Goal: Task Accomplishment & Management: Use online tool/utility

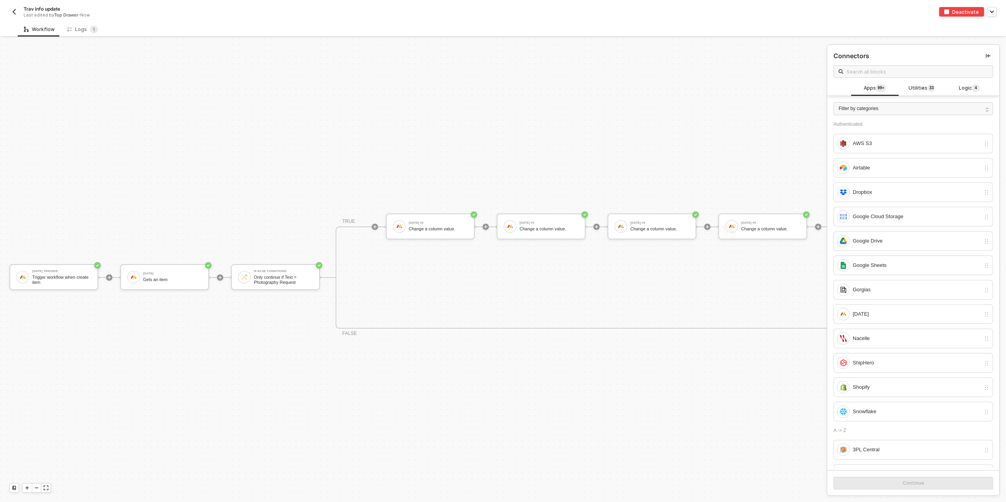
scroll to position [14, 0]
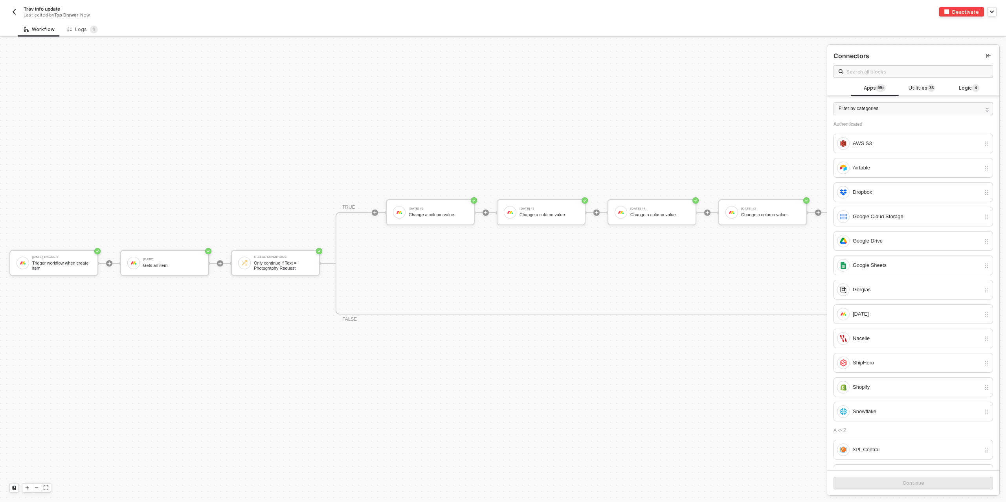
click at [14, 12] on img "button" at bounding box center [14, 12] width 6 height 6
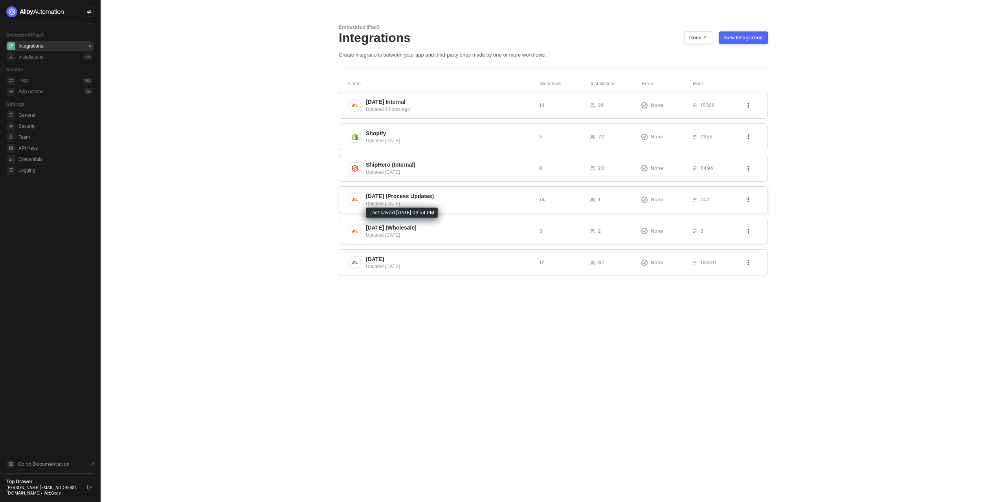
click at [431, 200] on div "Updated 7 days ago" at bounding box center [449, 203] width 167 height 7
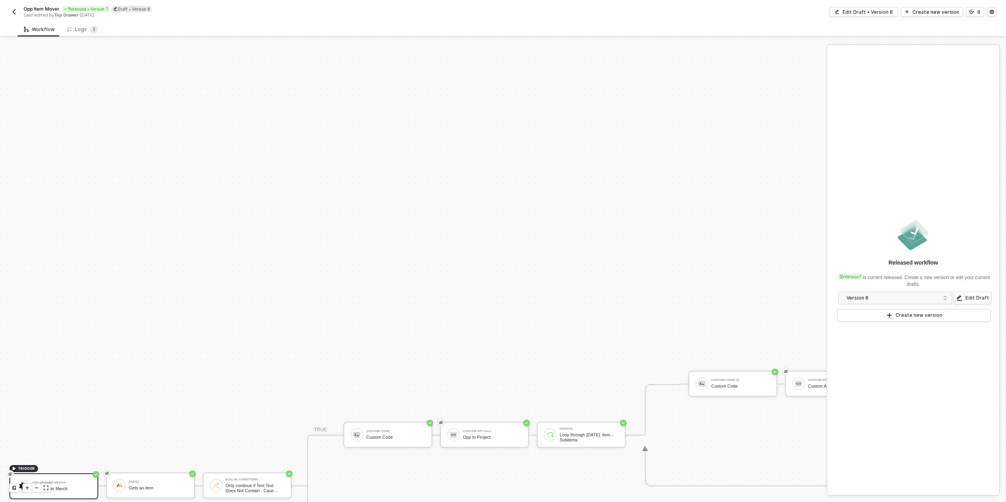
scroll to position [224, 0]
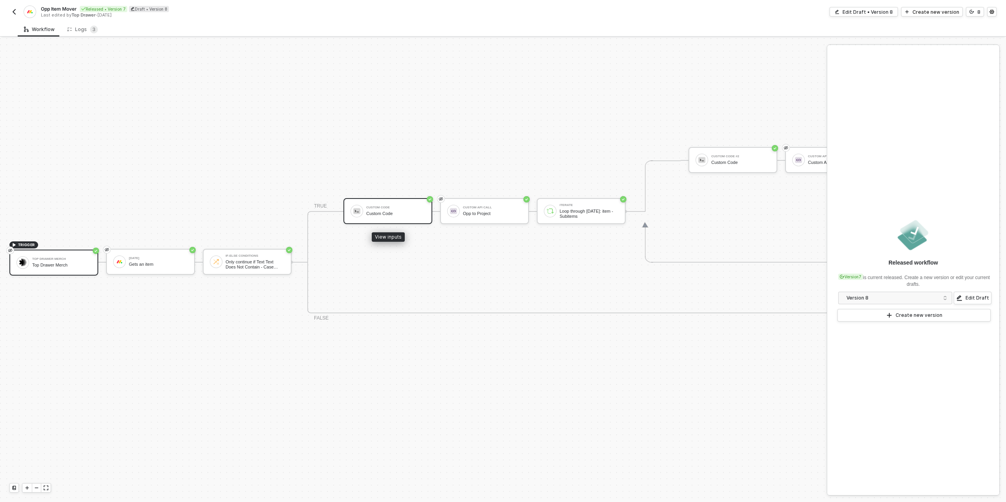
click at [392, 215] on div "Custom Code" at bounding box center [395, 213] width 59 height 5
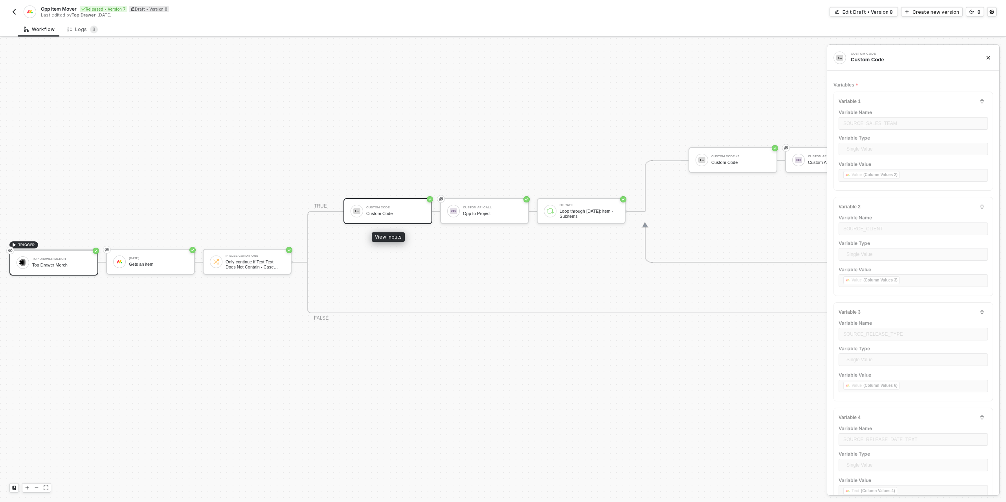
type textarea "/* ✅ Final Alloy custom code for Target Item creation using column text for dat…"
click at [971, 9] on button "8" at bounding box center [975, 11] width 18 height 9
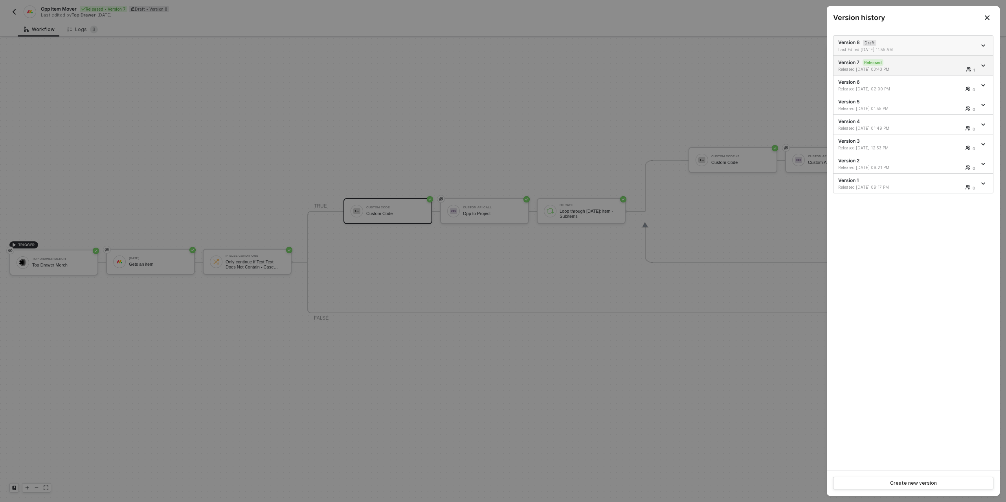
click at [919, 48] on div "Last Edited 08/28/2025 11:55 AM" at bounding box center [907, 49] width 138 height 5
click at [530, 114] on div at bounding box center [503, 251] width 1006 height 502
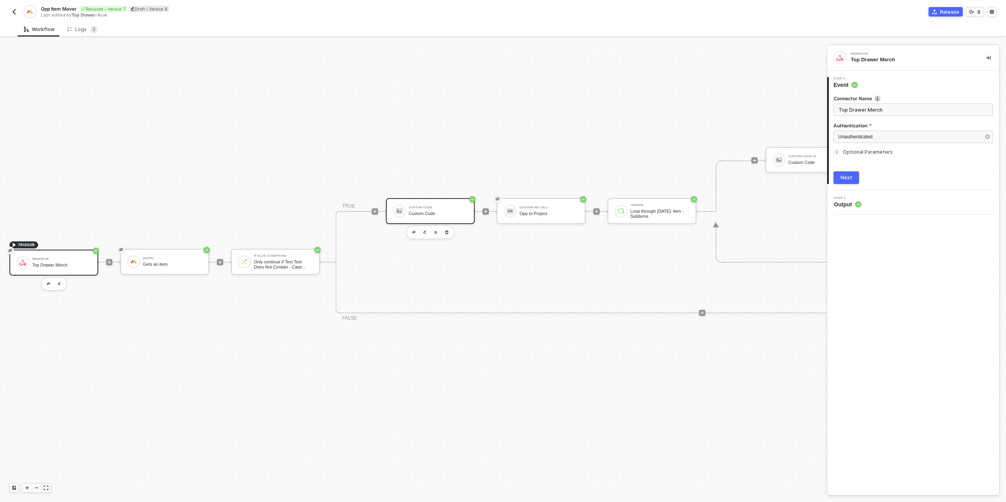
click at [440, 209] on div "Custom Code Custom Code" at bounding box center [438, 210] width 59 height 15
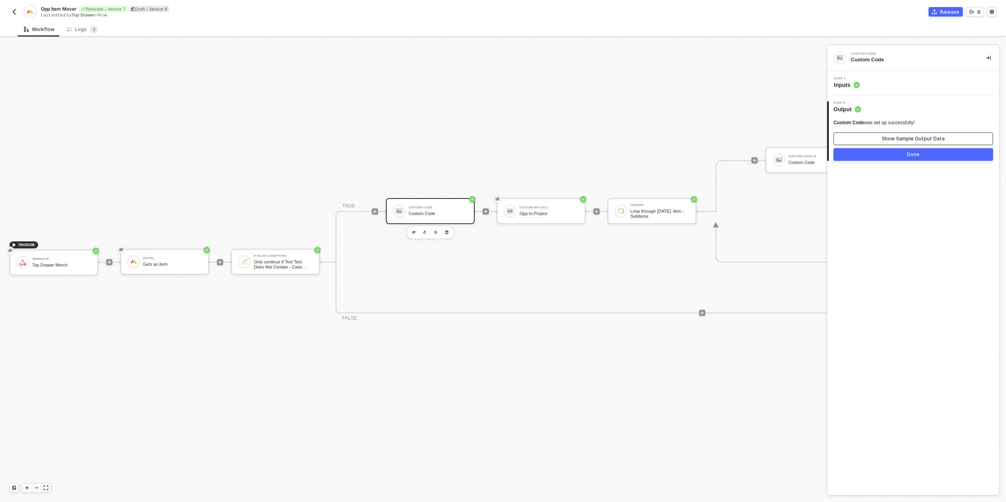
click at [898, 141] on div "Show Sample Output Data" at bounding box center [912, 139] width 63 height 6
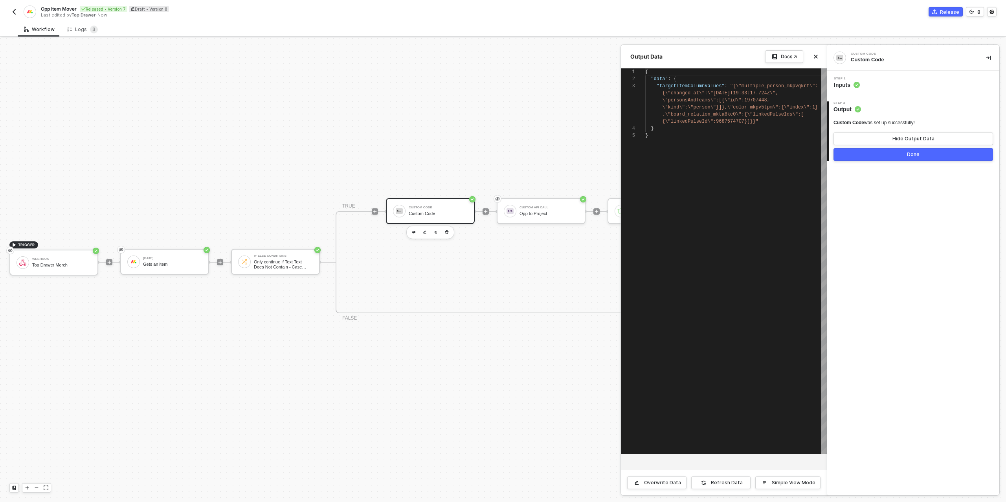
scroll to position [28, 0]
click at [898, 141] on div "Hide Output Data" at bounding box center [913, 139] width 42 height 6
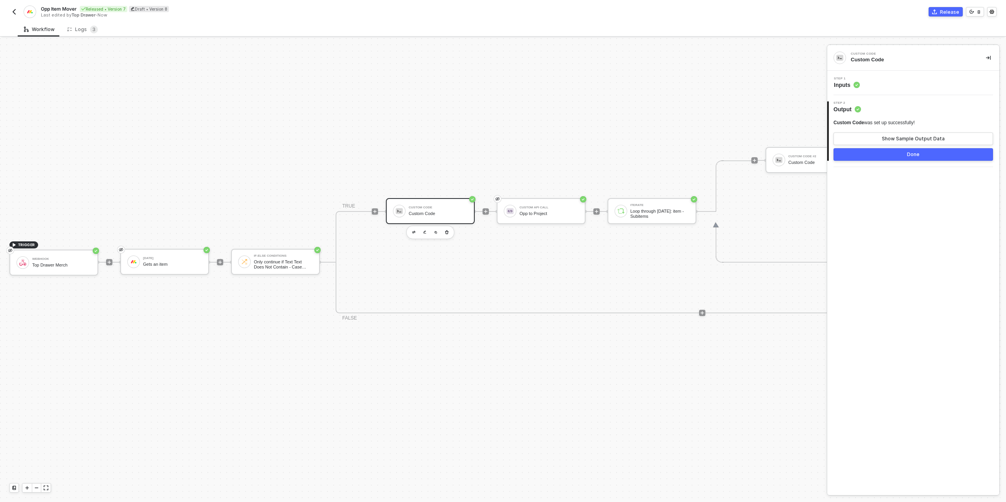
click at [892, 84] on div "Step 1 Inputs" at bounding box center [914, 83] width 170 height 12
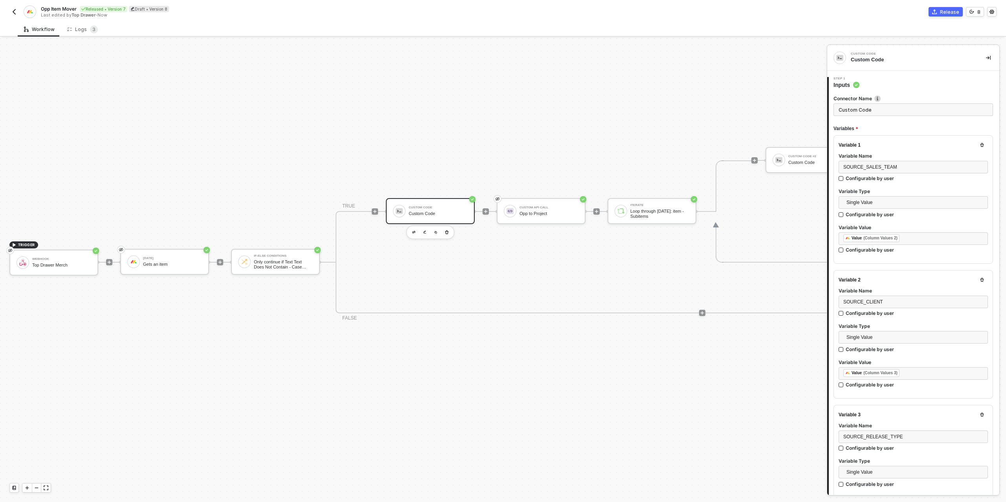
type textarea "/* ✅ Final Alloy custom code for Target Item creation using column text for dat…"
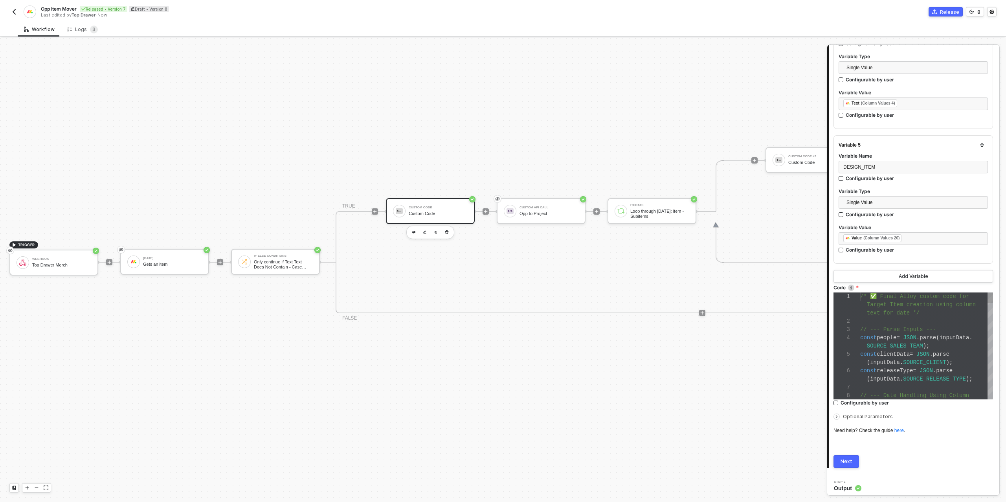
click at [941, 317] on div at bounding box center [926, 321] width 133 height 8
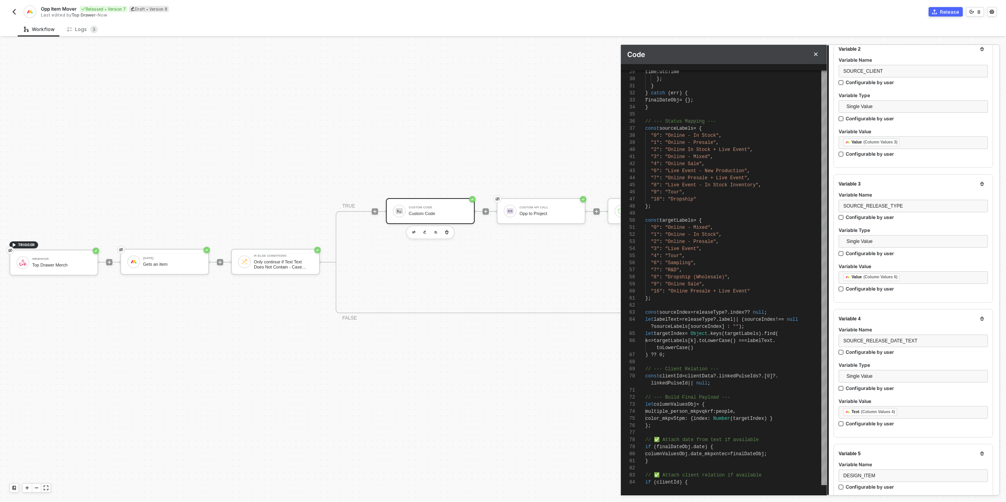
scroll to position [229, 0]
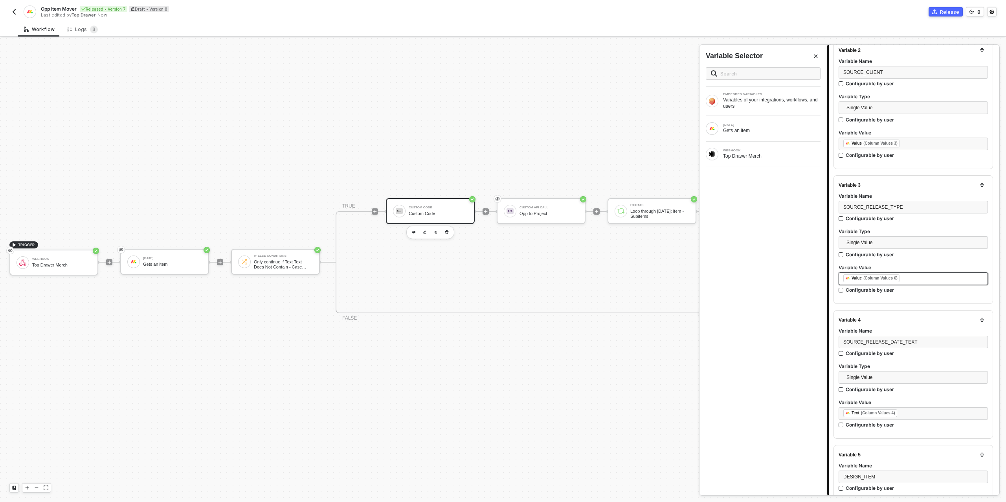
click at [916, 275] on div "﻿ ﻿ Value (Column Values 6) ﻿" at bounding box center [913, 278] width 140 height 9
drag, startPoint x: 766, startPoint y: 125, endPoint x: 764, endPoint y: 129, distance: 4.2
click at [766, 125] on div "MONDAY" at bounding box center [771, 124] width 97 height 3
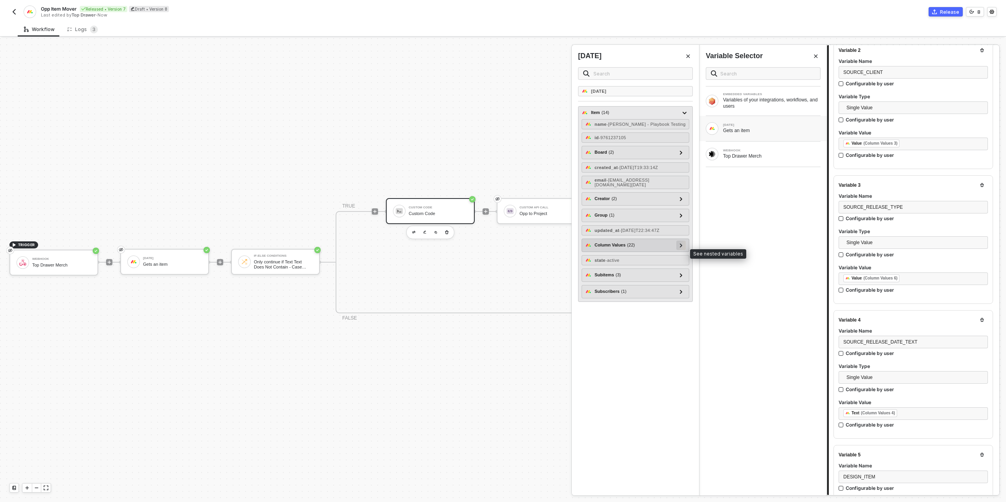
click at [683, 250] on div at bounding box center [680, 244] width 9 height 9
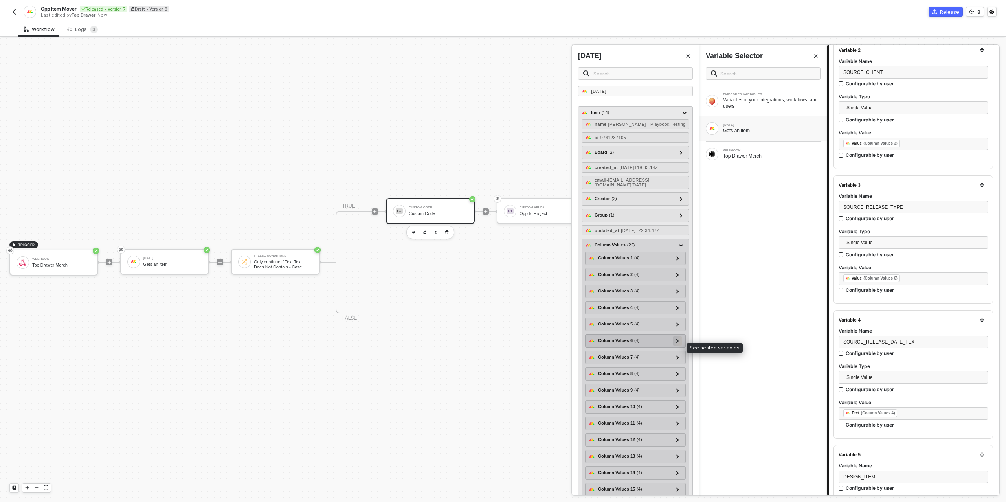
click at [678, 343] on icon at bounding box center [677, 341] width 3 height 4
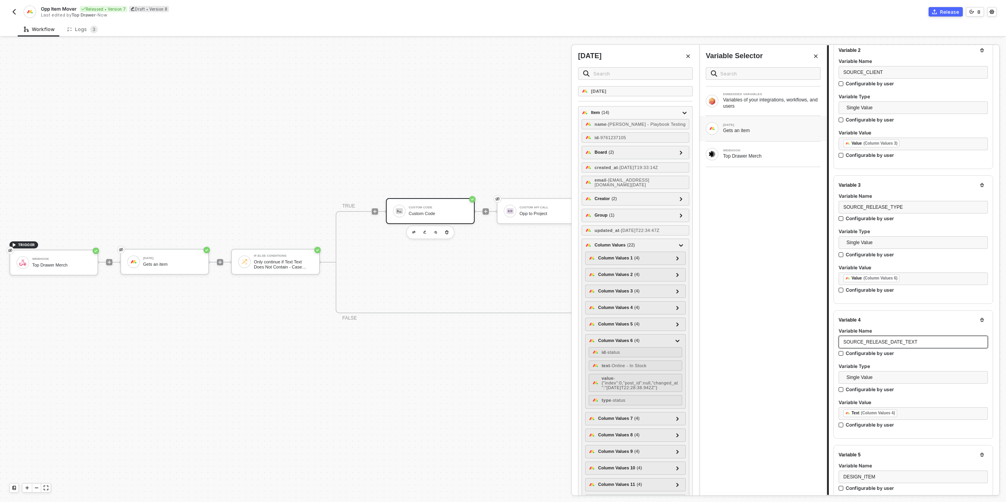
scroll to position [539, 0]
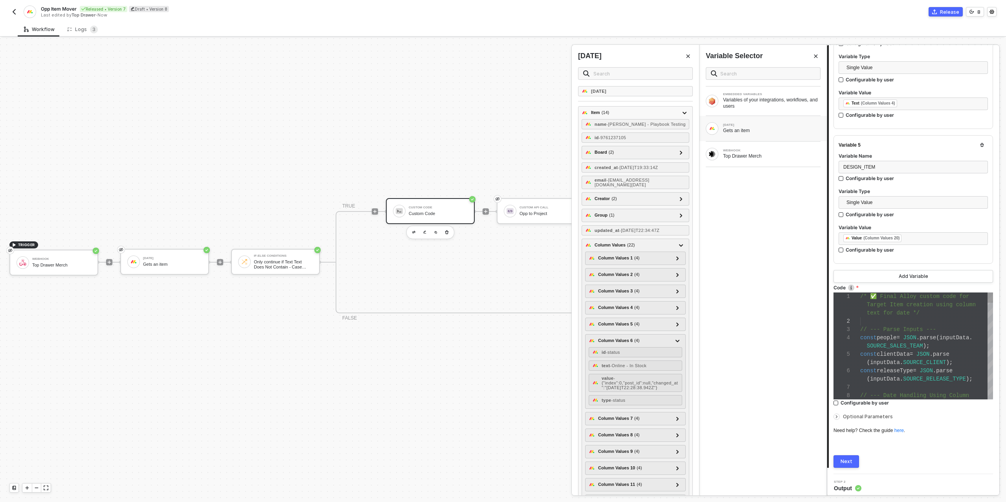
click at [893, 360] on span "inputData" at bounding box center [885, 362] width 30 height 6
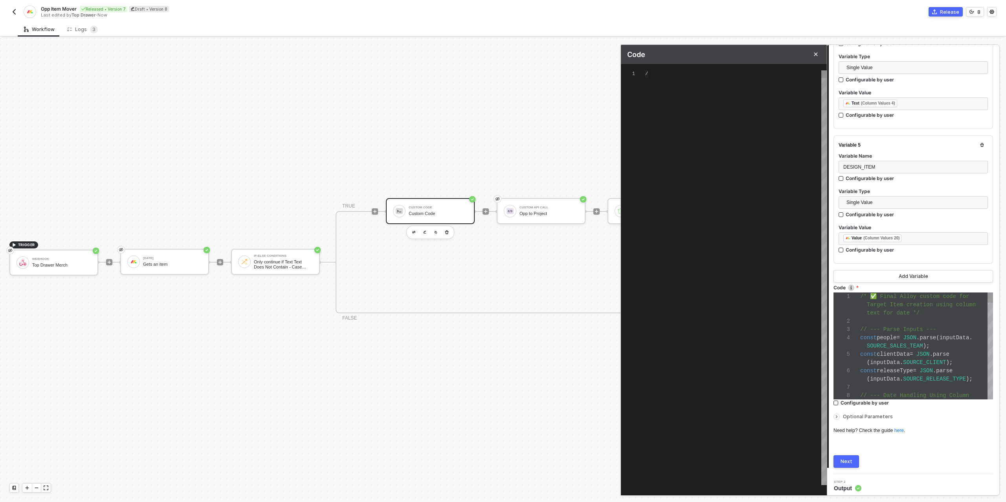
type textarea "/* ✅ Final Alloy custom code for Target Item creation using column text for dat…"
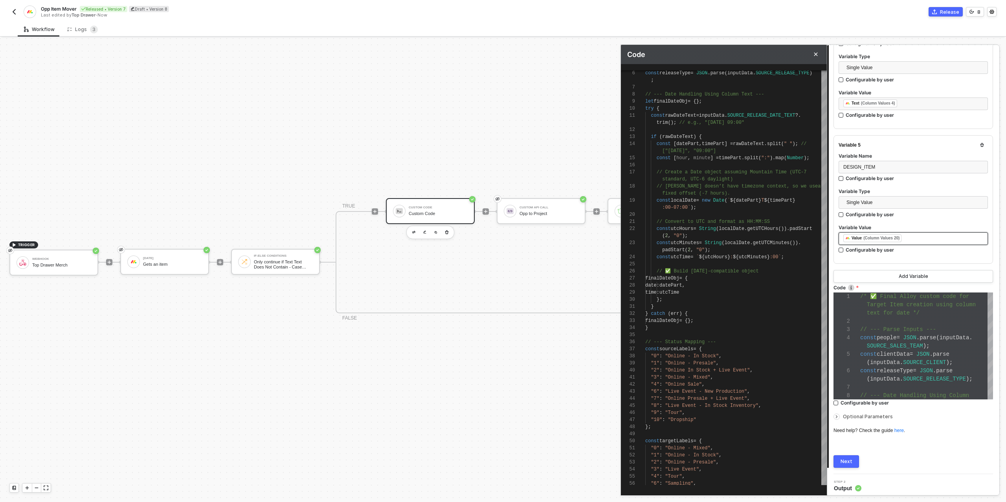
click at [918, 235] on div "﻿ ﻿ Value (Column Values 20) ﻿" at bounding box center [913, 238] width 140 height 9
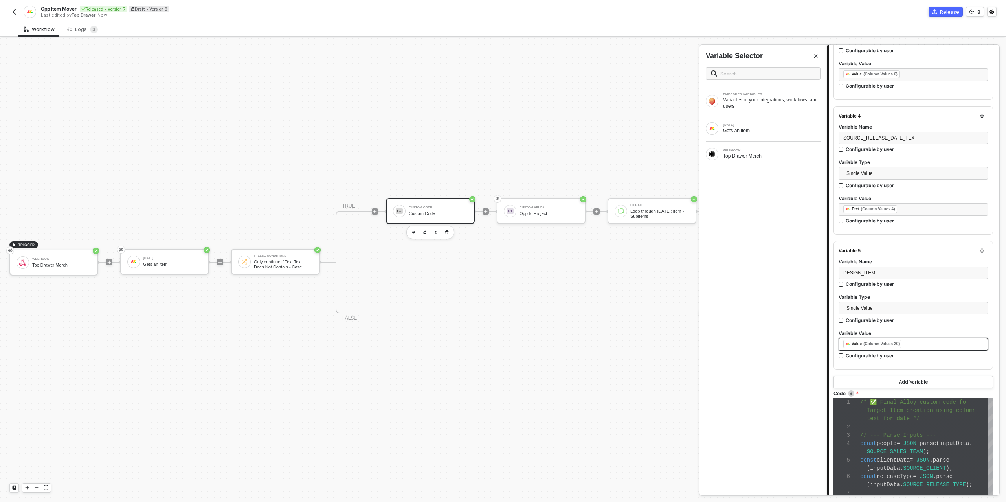
scroll to position [539, 0]
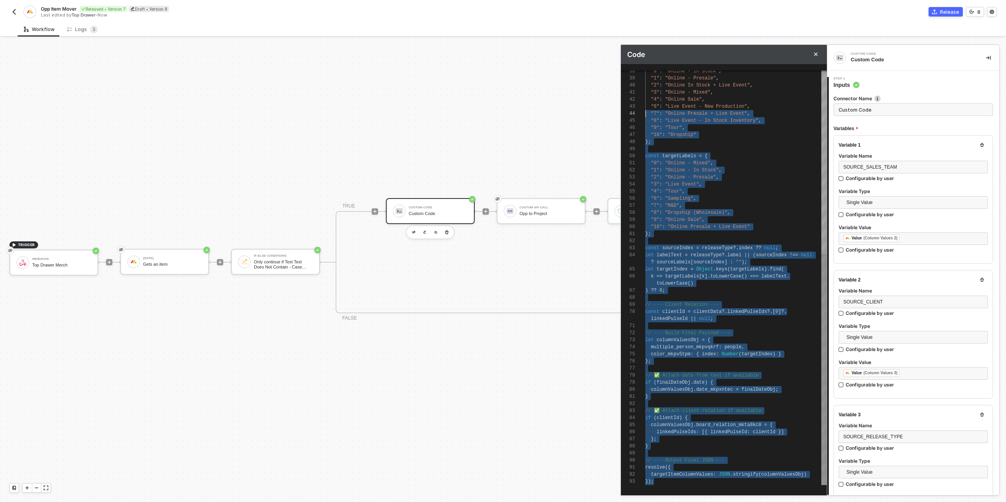
scroll to position [57, 0]
type textarea "/* ✅ Final Alloy custom code for Target Item creation using column text for dat…"
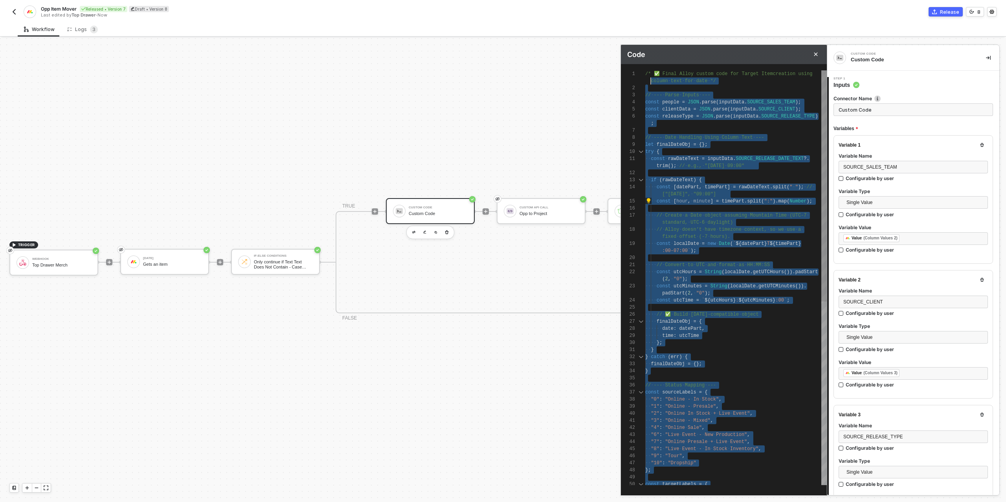
scroll to position [0, 0]
drag, startPoint x: 665, startPoint y: 483, endPoint x: 640, endPoint y: 70, distance: 413.6
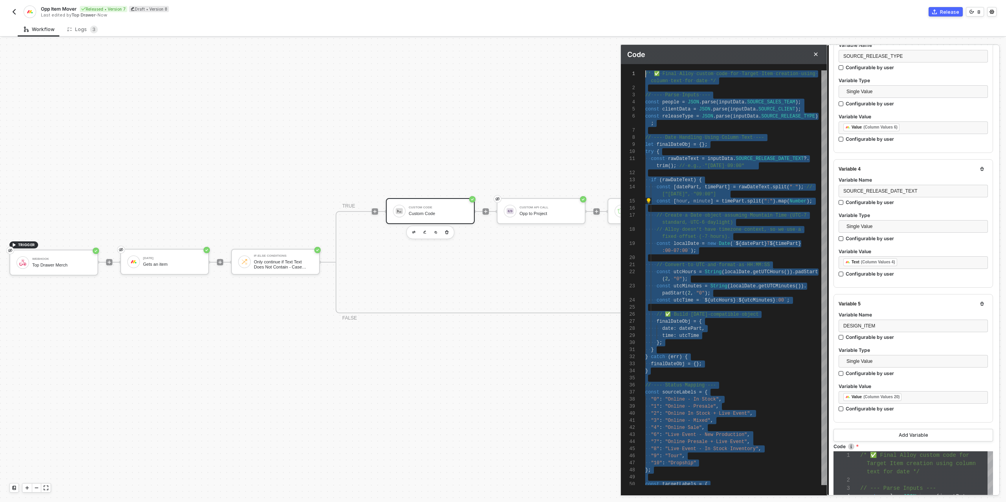
scroll to position [539, 0]
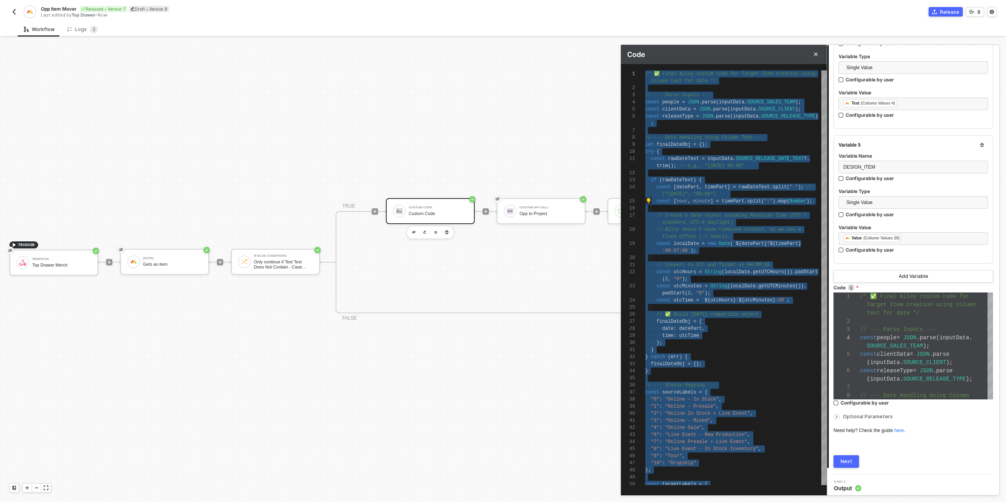
click at [845, 460] on div "Next" at bounding box center [846, 461] width 12 height 6
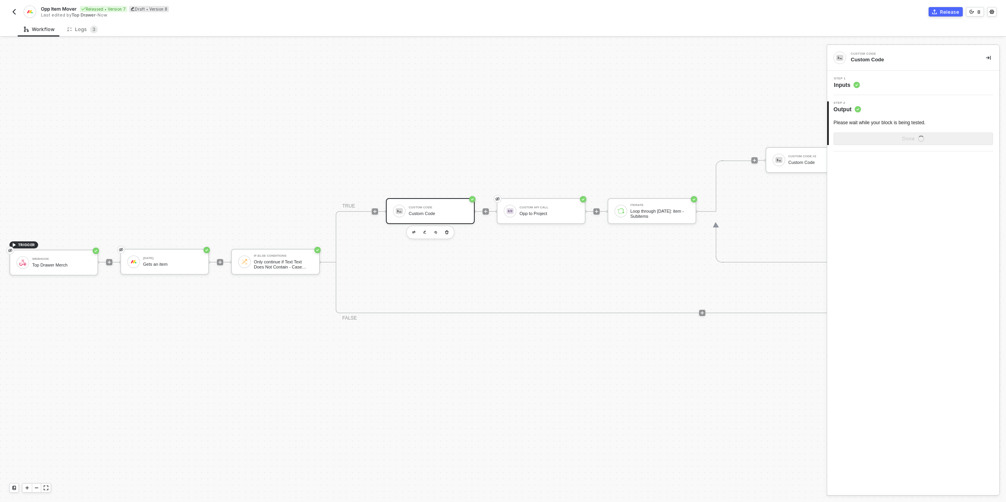
scroll to position [0, 0]
click at [896, 137] on div "Show Sample Output Data" at bounding box center [912, 139] width 63 height 6
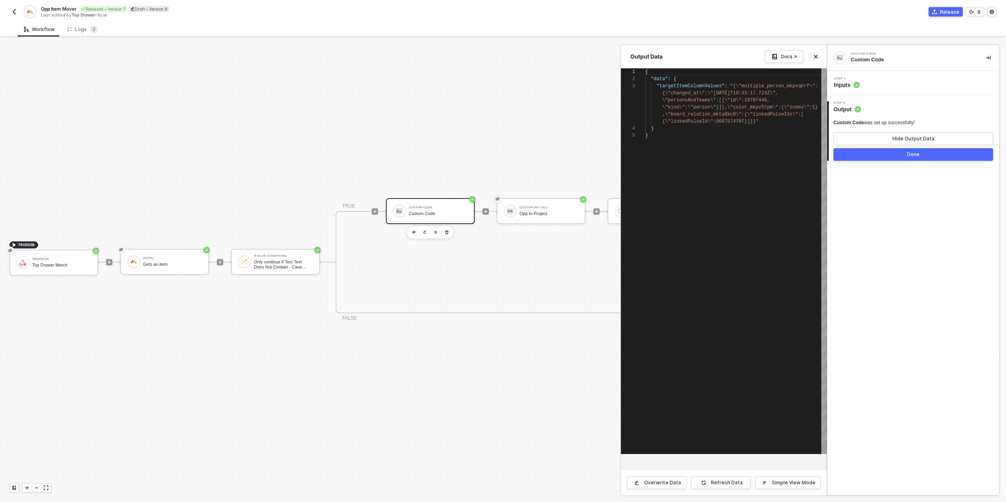
scroll to position [28, 0]
click at [898, 157] on button "Done" at bounding box center [912, 154] width 159 height 13
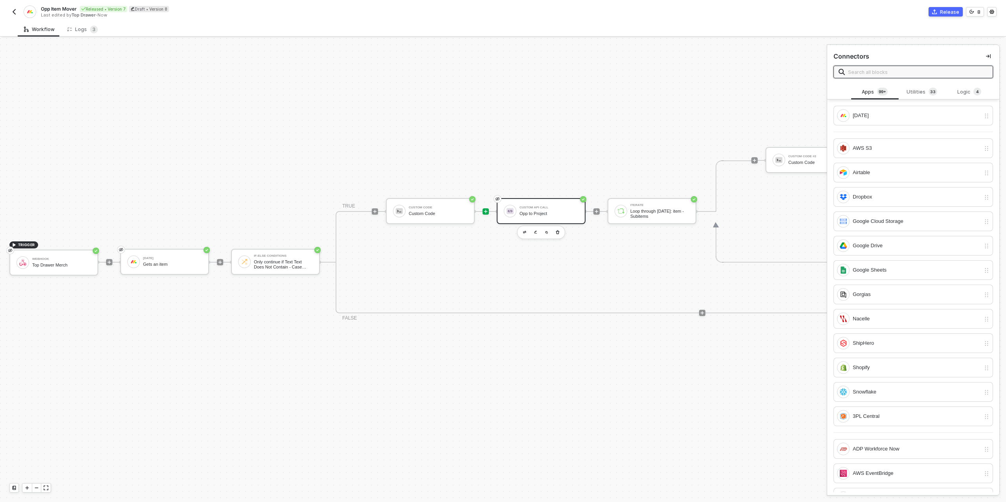
click at [539, 209] on div "Custom API Call" at bounding box center [548, 207] width 59 height 3
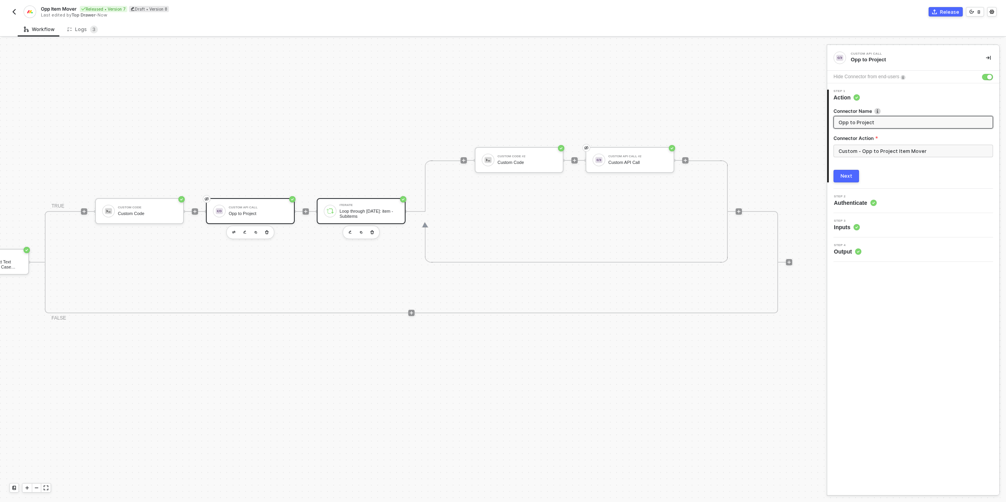
scroll to position [224, 305]
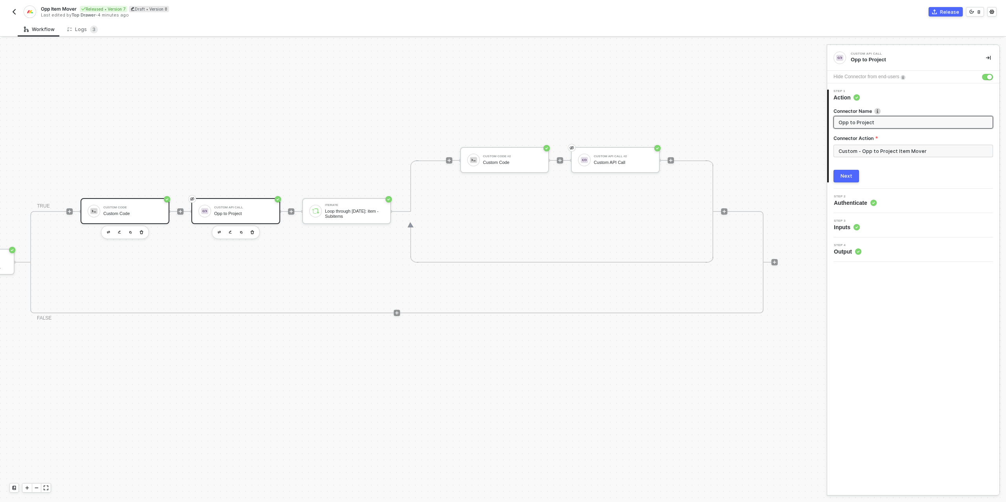
click at [123, 211] on div "Custom Code" at bounding box center [132, 213] width 59 height 5
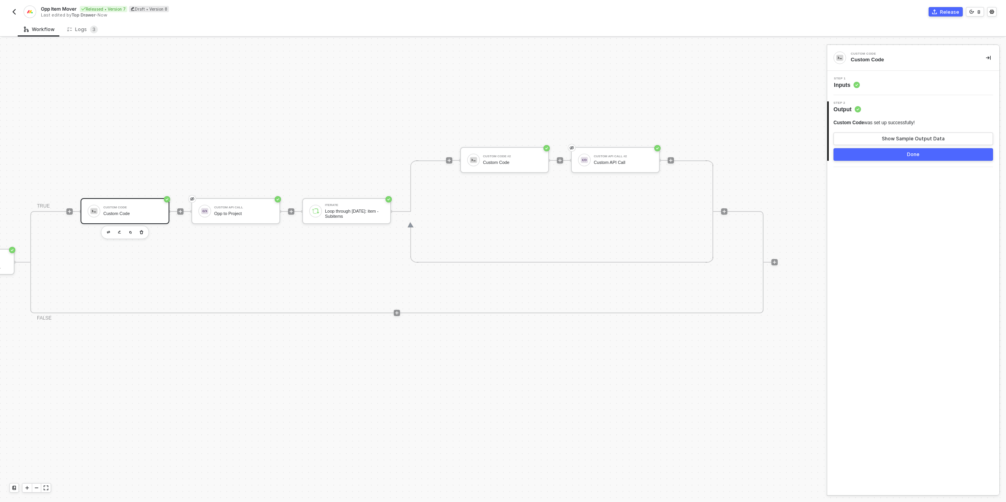
click at [877, 79] on div "Step 1 Inputs" at bounding box center [914, 83] width 170 height 12
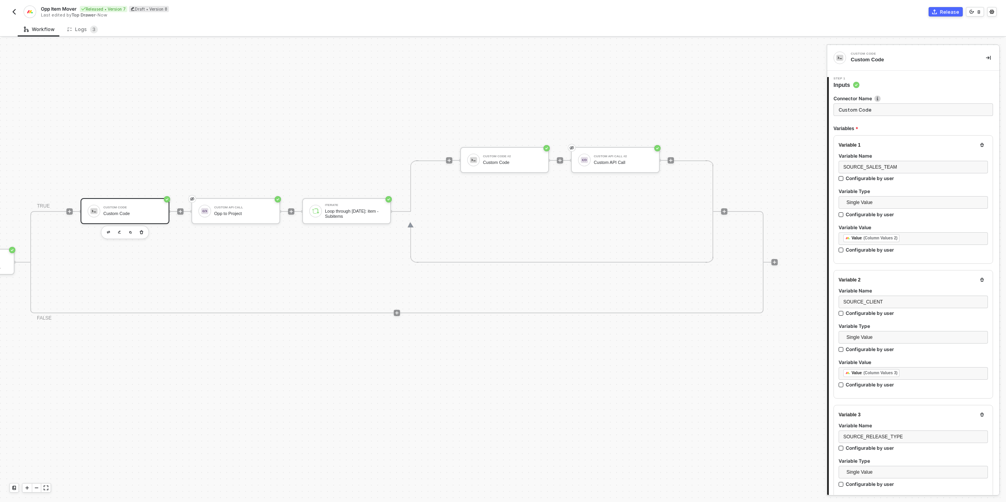
type textarea "/* ✅ Final Alloy custom code for Target Item creation using column text for dat…"
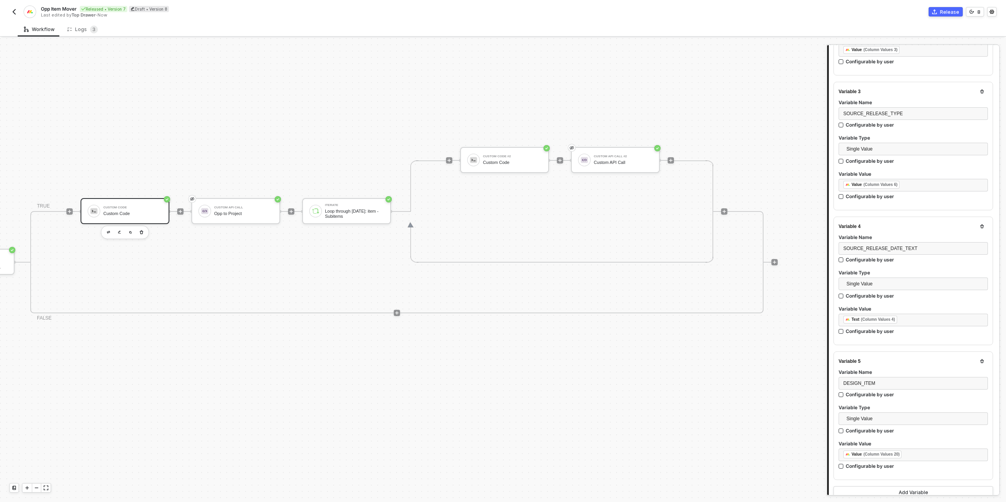
scroll to position [333, 0]
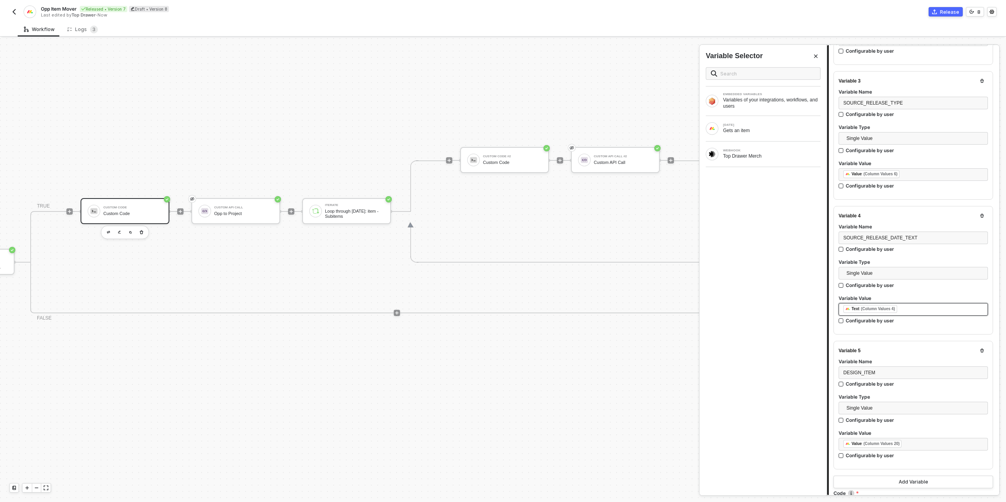
click at [927, 310] on div "﻿ ﻿ Text (Column Values 4) ﻿" at bounding box center [913, 309] width 140 height 9
click at [762, 128] on div "Gets an item" at bounding box center [771, 130] width 97 height 6
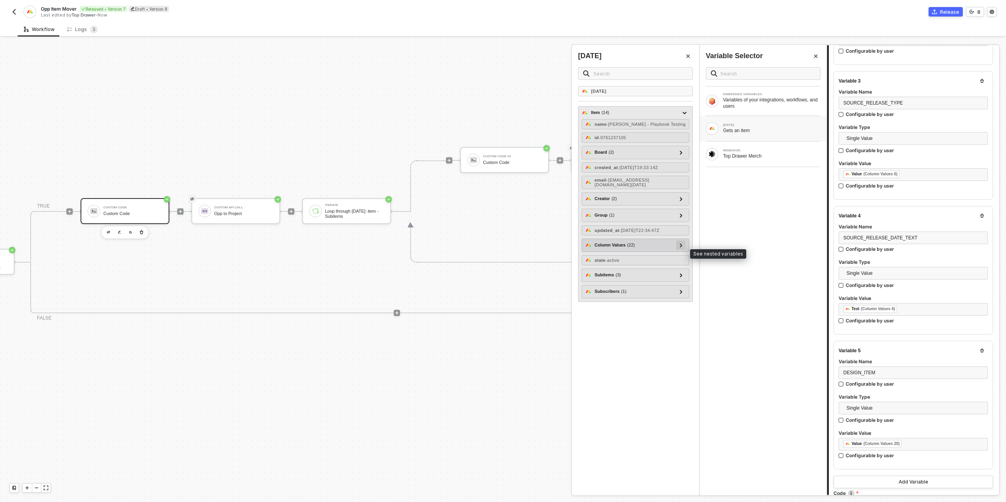
click at [678, 250] on div at bounding box center [680, 244] width 9 height 9
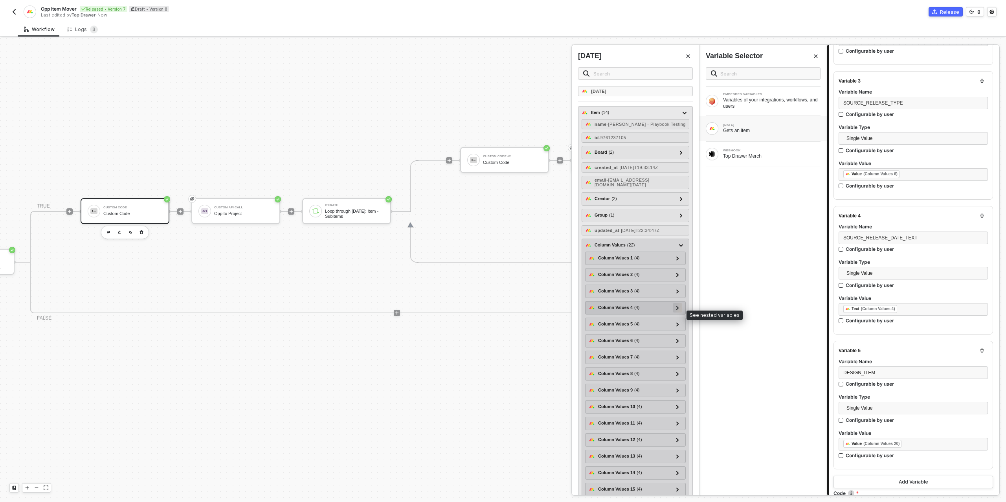
click at [676, 310] on icon at bounding box center [677, 308] width 3 height 4
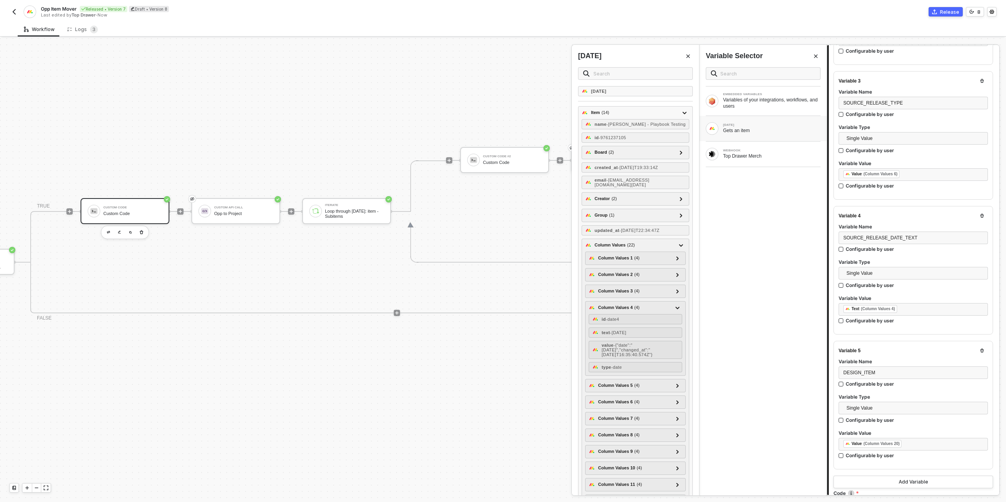
scroll to position [539, 0]
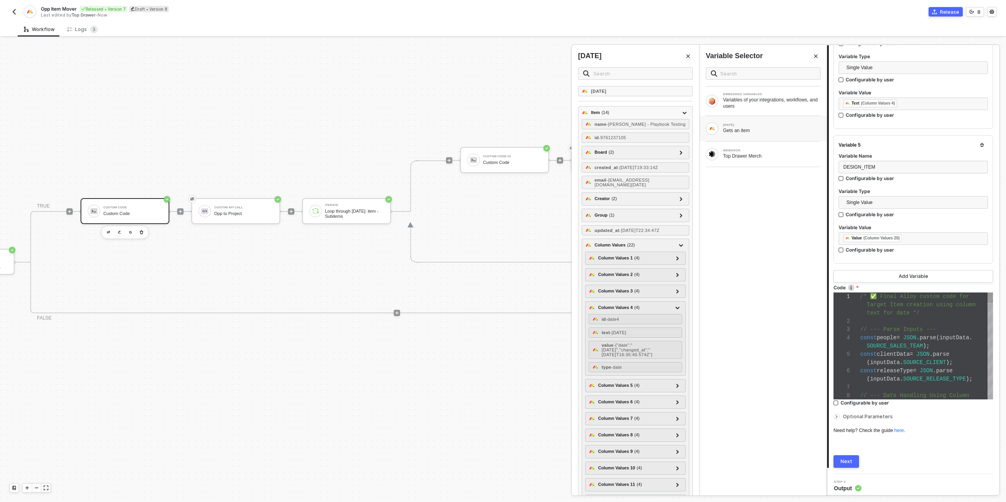
click at [911, 359] on span "SOURCE_CLIENT" at bounding box center [924, 362] width 43 height 6
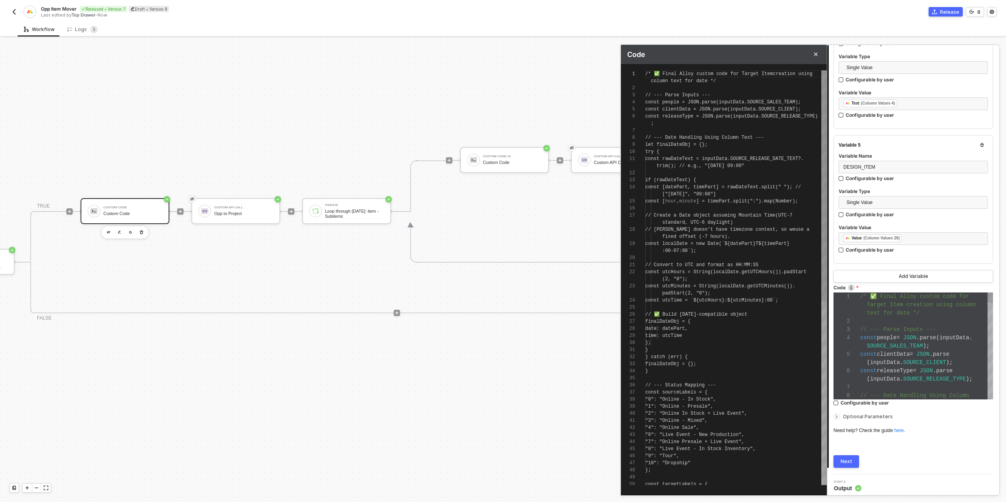
scroll to position [57, 0]
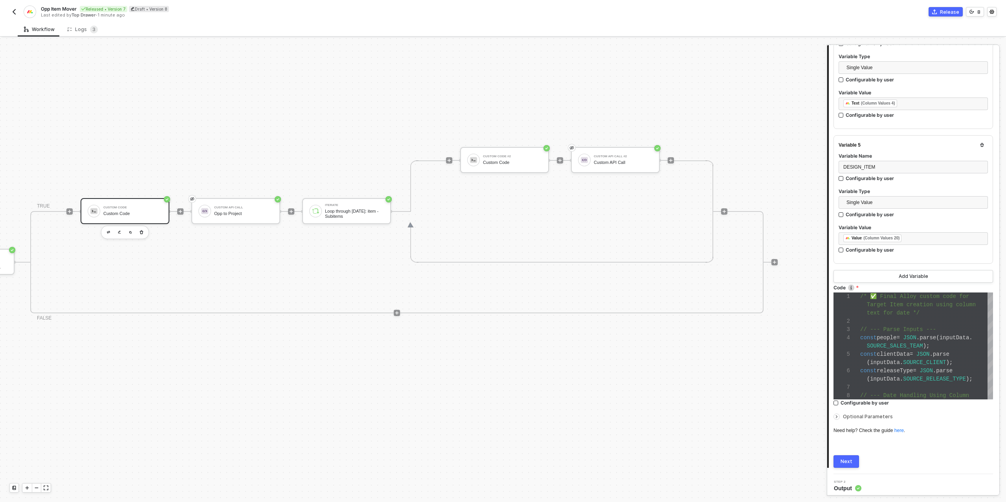
click at [17, 8] on button "button" at bounding box center [13, 11] width 9 height 9
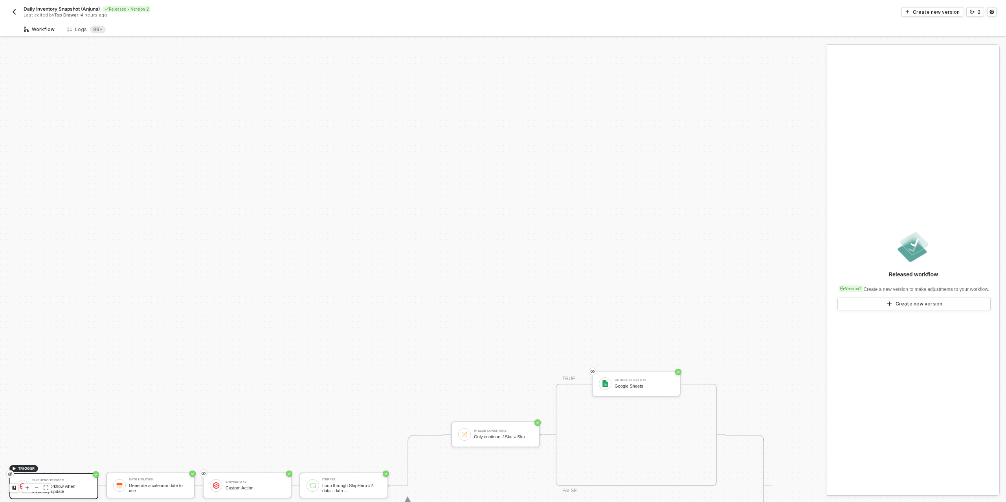
scroll to position [224, 0]
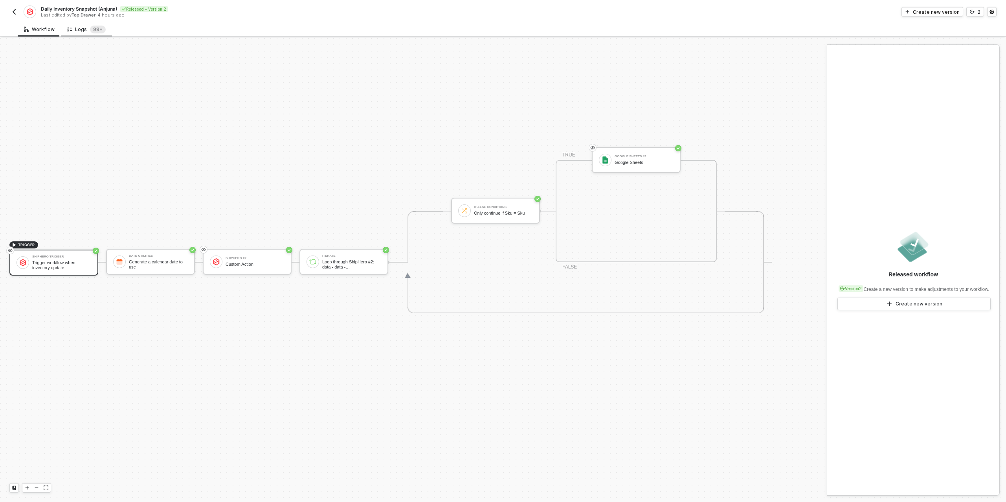
click at [80, 27] on div "Logs 99+" at bounding box center [86, 30] width 38 height 8
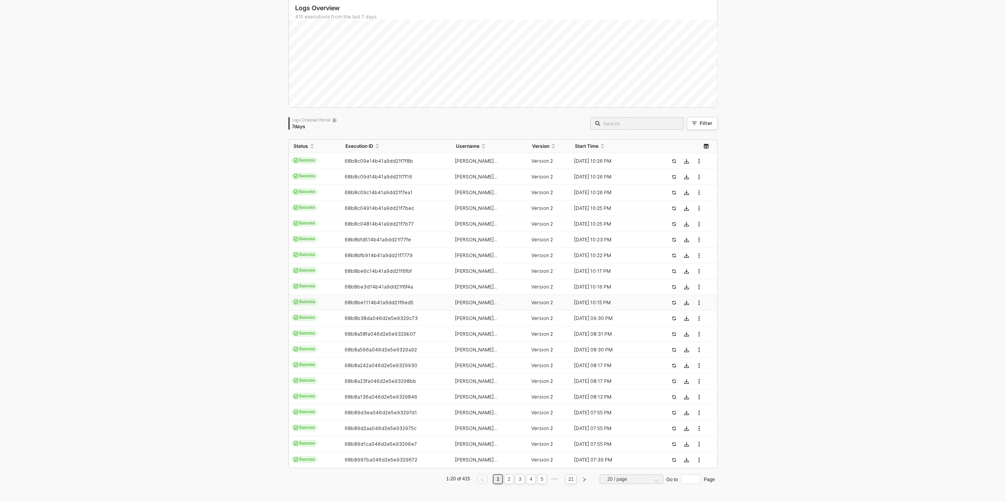
scroll to position [0, 0]
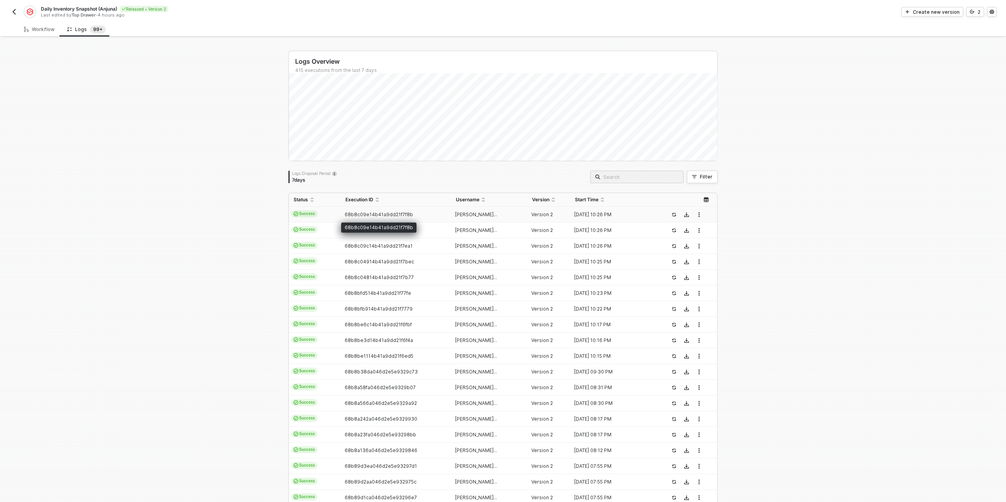
click at [381, 213] on span "68b8c09e14b41a9dd21f7f8b" at bounding box center [378, 214] width 68 height 6
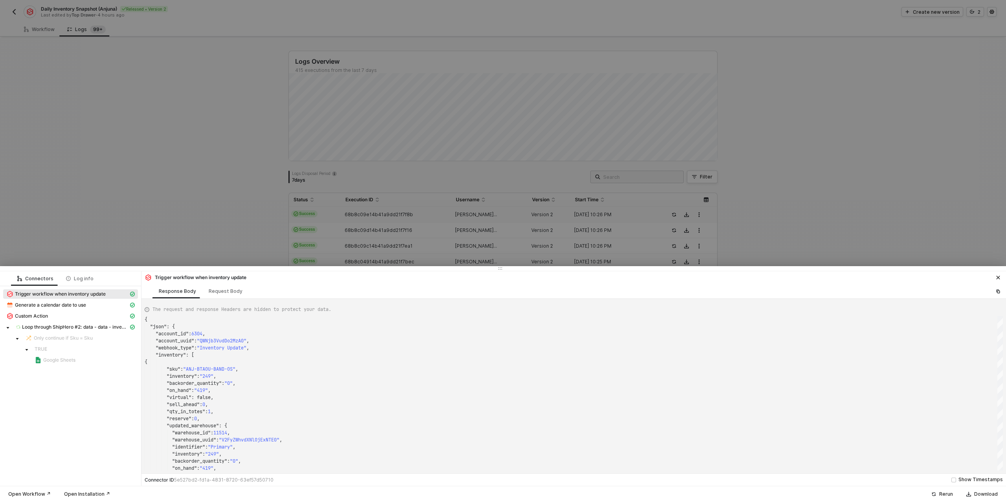
scroll to position [71, 0]
click at [56, 327] on span "Loop through ShipHero #2: data - data - inventory_changes - data - Edges" at bounding box center [75, 327] width 106 height 6
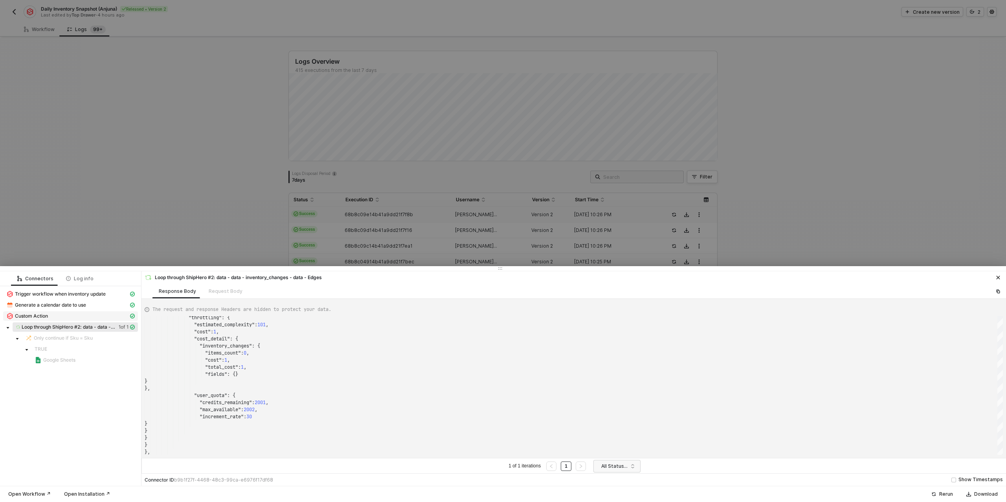
click at [40, 314] on span "Custom Action" at bounding box center [31, 316] width 33 height 6
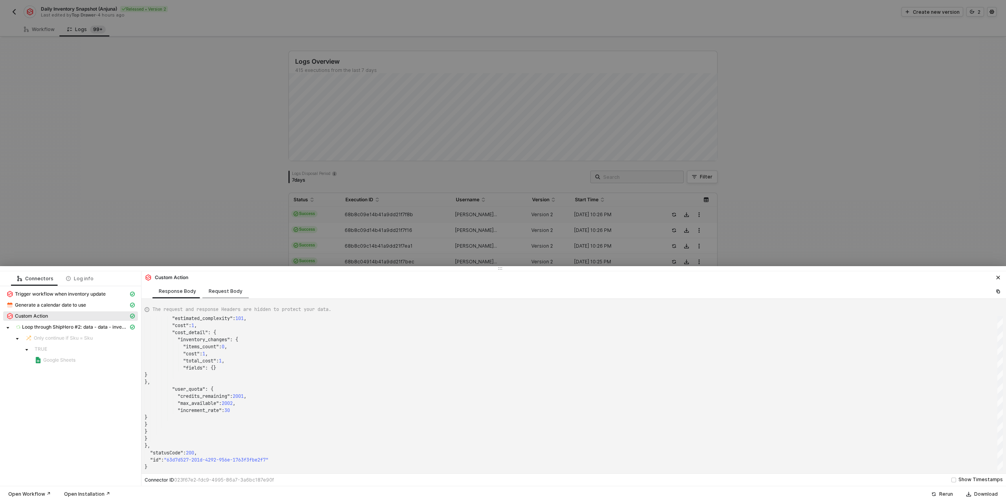
click at [216, 289] on div "Request Body" at bounding box center [226, 291] width 34 height 6
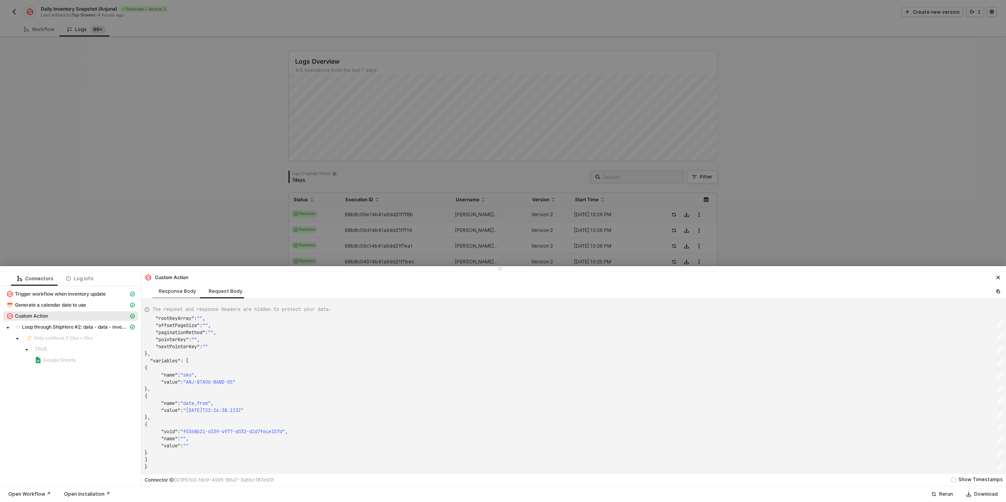
click at [183, 287] on div "Response Body" at bounding box center [177, 291] width 50 height 15
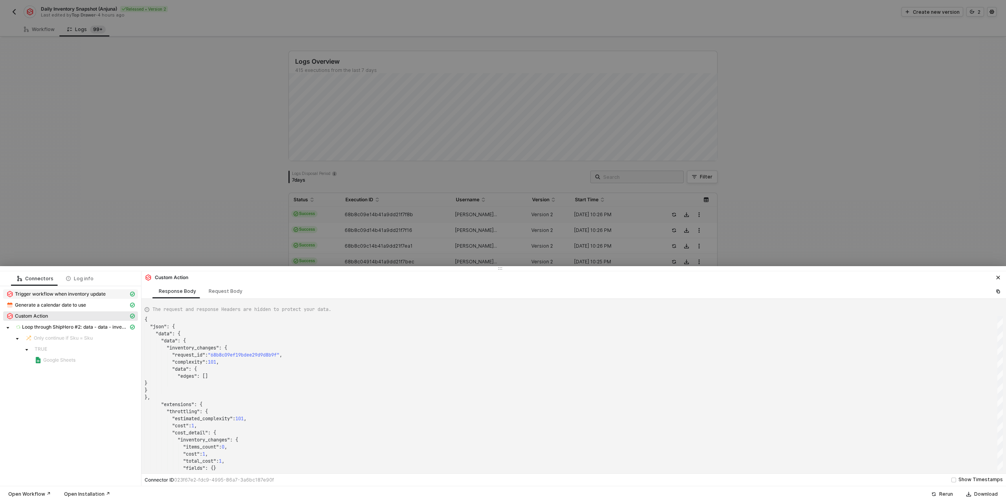
click at [68, 293] on span "Trigger workflow when inventory update" at bounding box center [60, 294] width 91 height 6
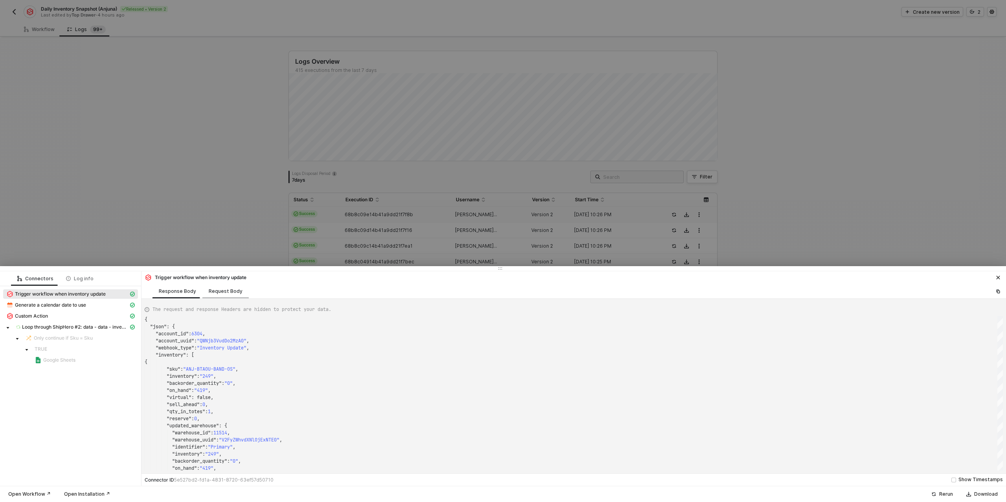
click at [233, 292] on div "Request Body" at bounding box center [226, 291] width 34 height 6
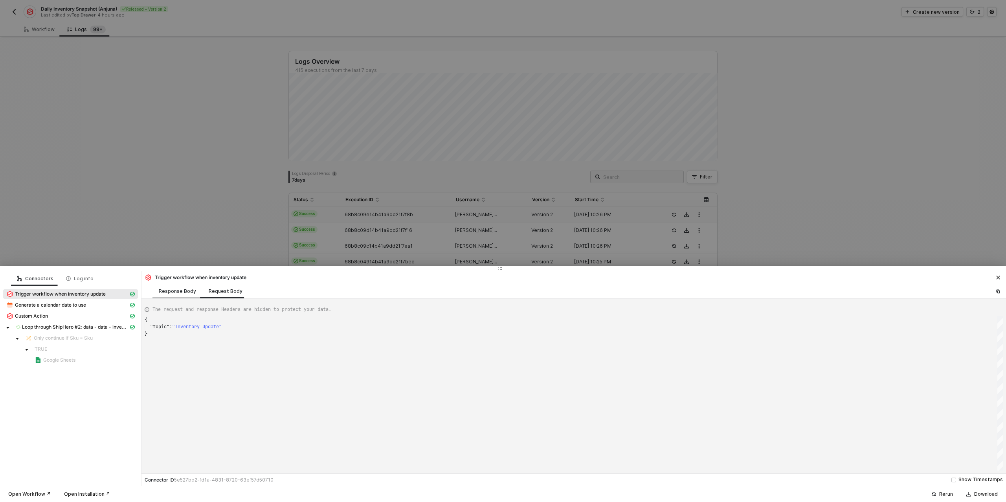
click at [161, 291] on div "Response Body" at bounding box center [177, 291] width 37 height 6
type textarea "{ "json": { "account_id": 6304, "account_uuid": "QWNjb3VudDo2MzA0", "webhook_ty…"
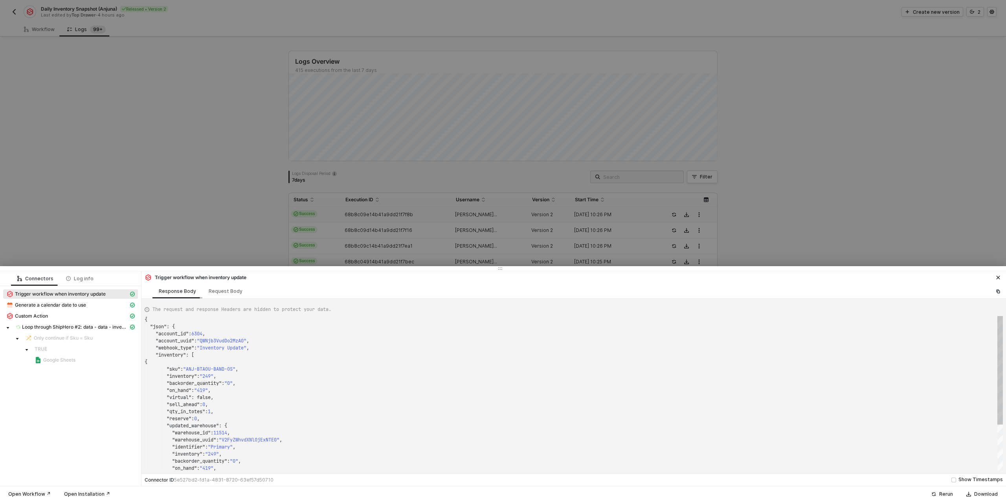
scroll to position [71, 0]
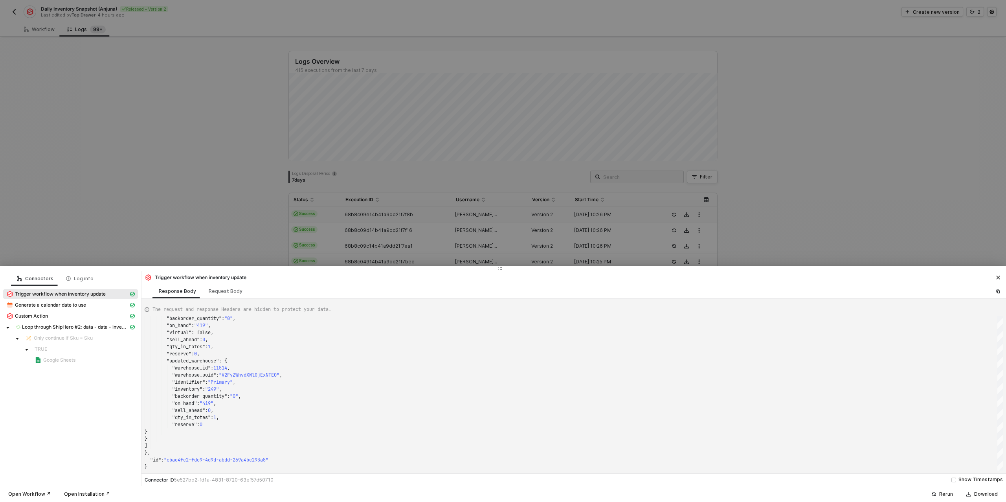
drag, startPoint x: 189, startPoint y: 146, endPoint x: 59, endPoint y: 62, distance: 153.7
click at [181, 138] on div at bounding box center [503, 251] width 1006 height 502
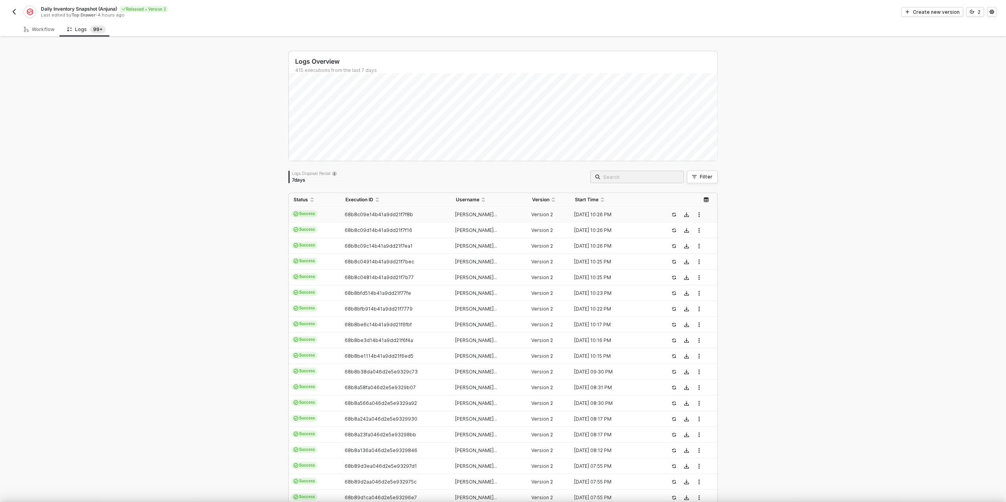
click at [44, 49] on div at bounding box center [503, 251] width 1006 height 502
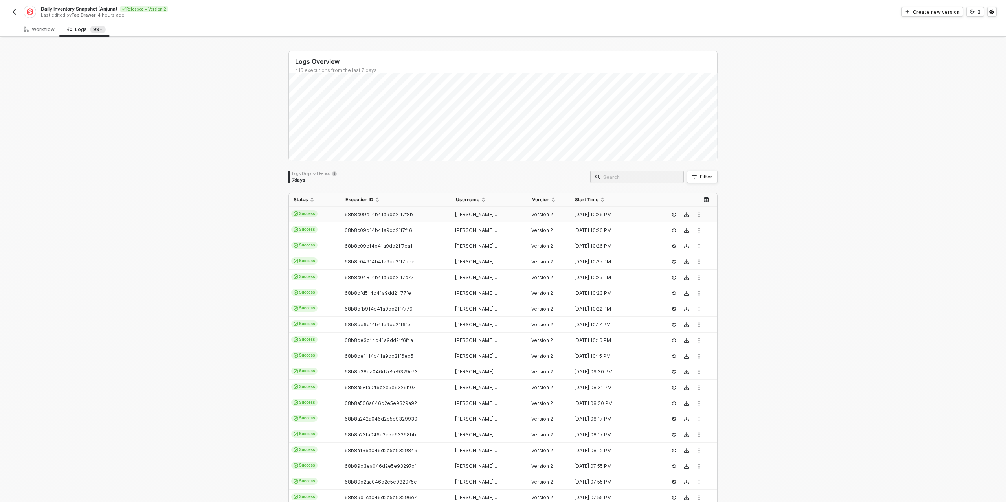
click at [15, 12] on img "button" at bounding box center [14, 12] width 6 height 6
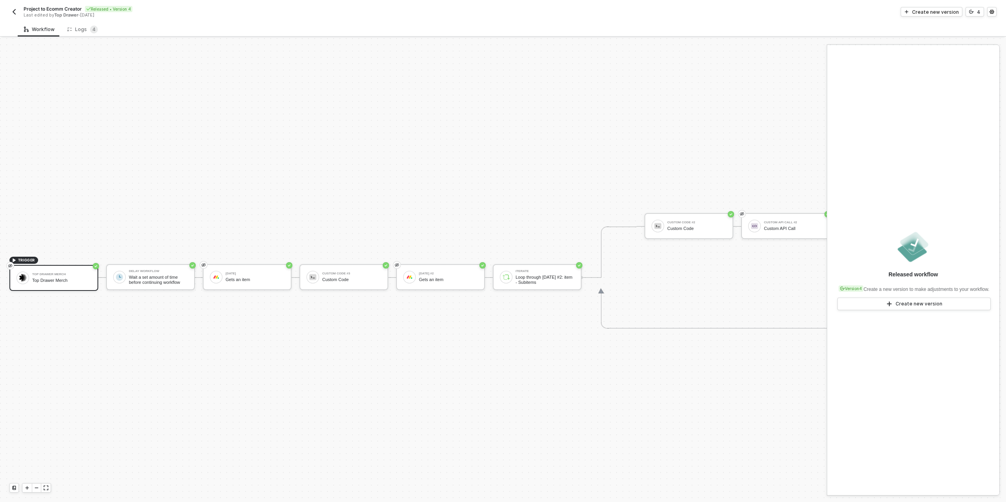
scroll to position [14, 0]
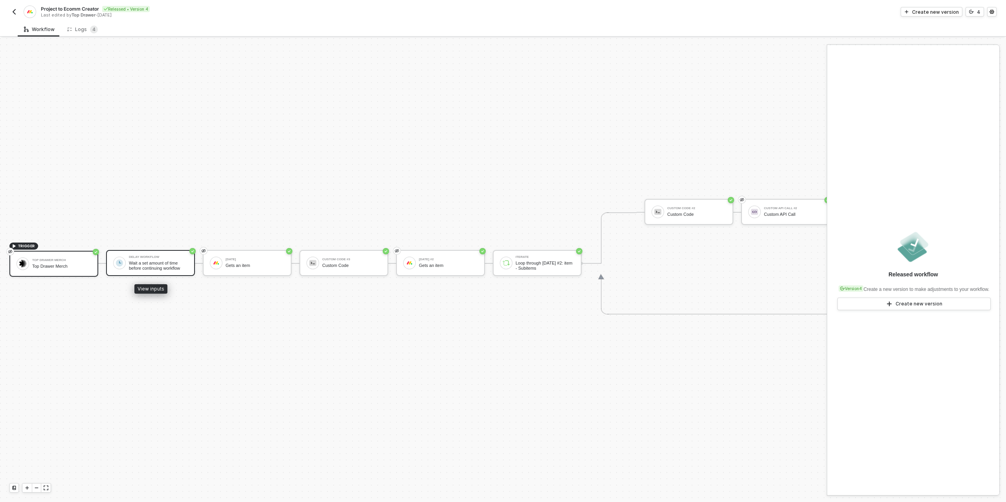
click at [129, 264] on div "Wait a set amount of time before continuing workflow" at bounding box center [158, 265] width 59 height 10
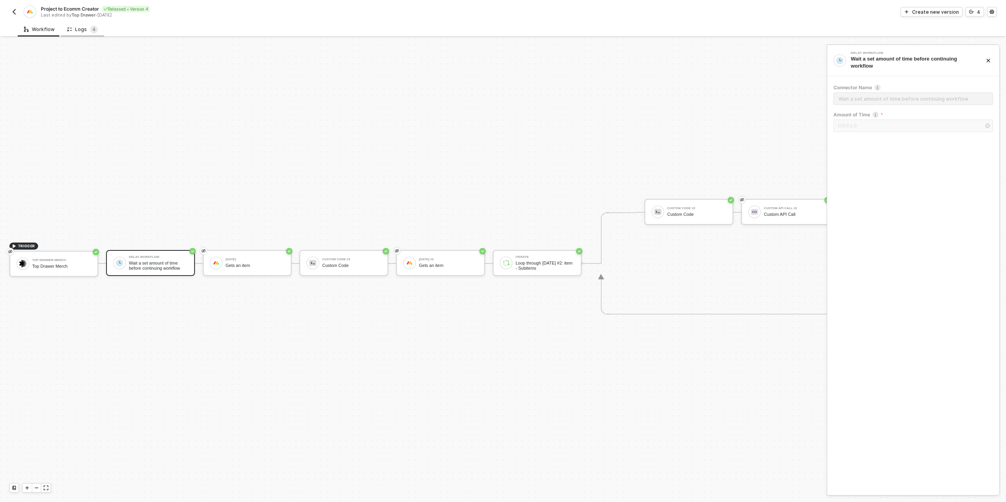
click at [68, 31] on icon at bounding box center [69, 29] width 5 height 7
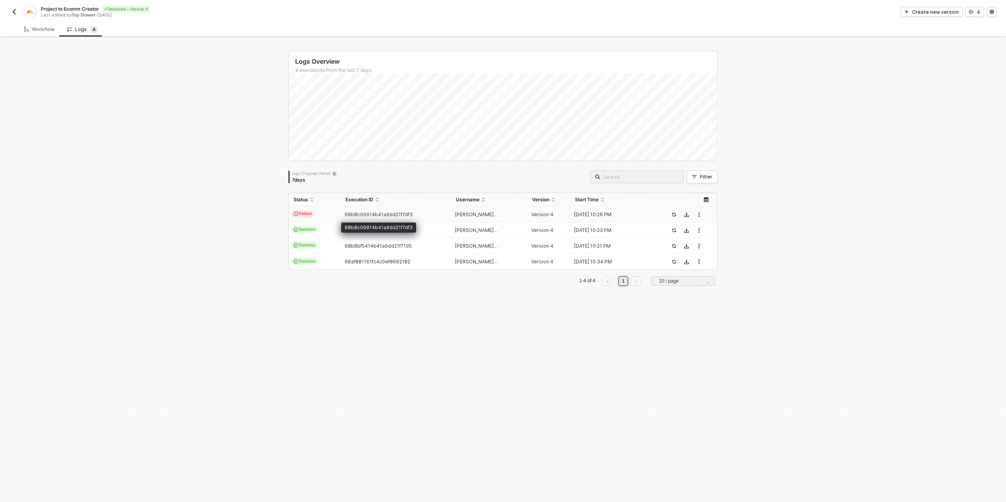
click at [377, 213] on span "68b8c09914b41a9dd21f7df3" at bounding box center [378, 214] width 68 height 6
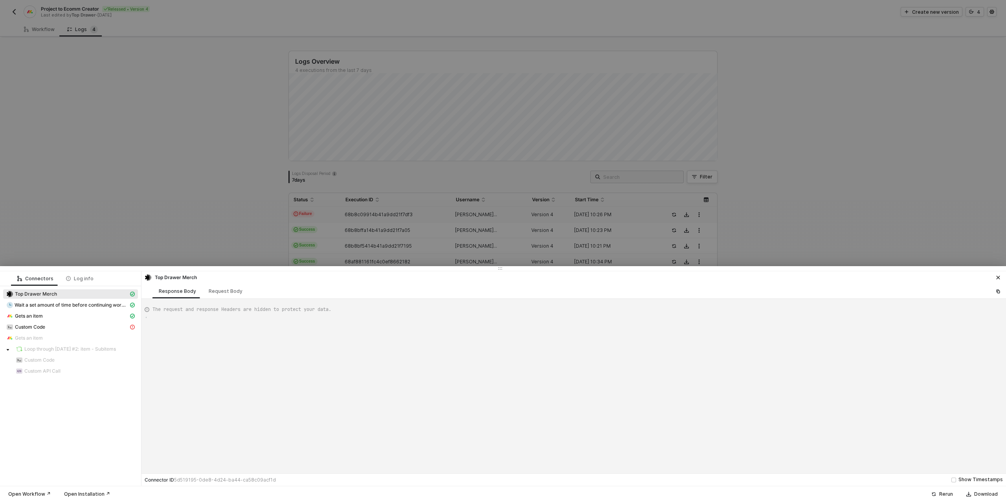
scroll to position [71, 0]
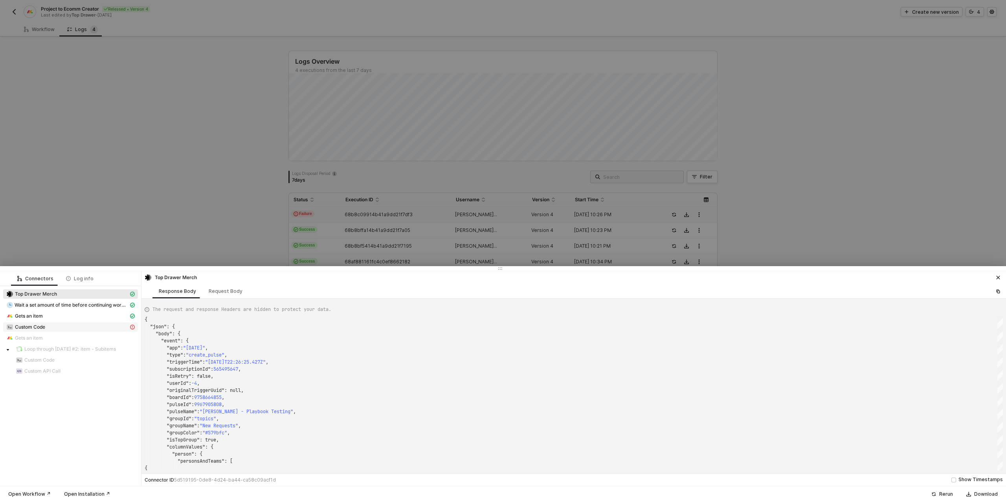
click at [26, 324] on span "Custom Code" at bounding box center [30, 327] width 30 height 6
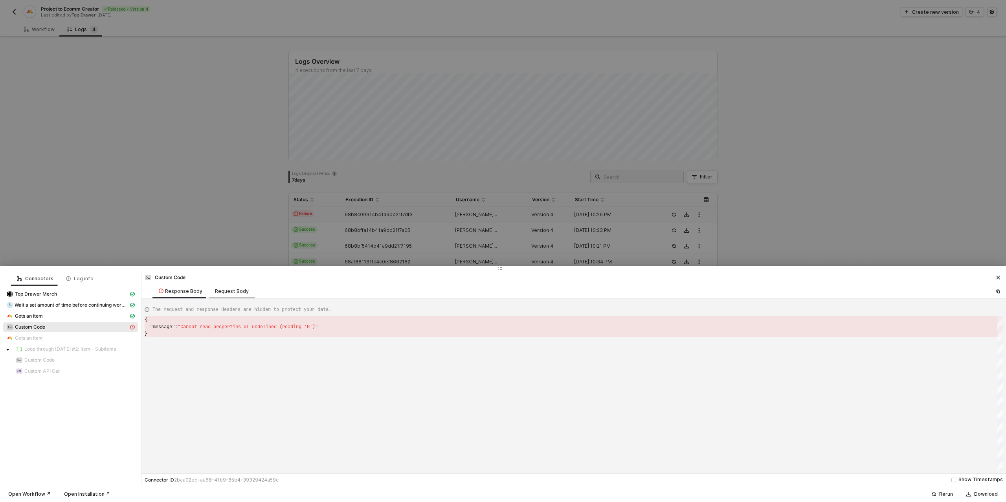
click at [233, 290] on div "Request Body" at bounding box center [232, 291] width 34 height 6
type textarea "{ "customCode": "/* You can access variables on the inputData object. ex:\n\nco…"
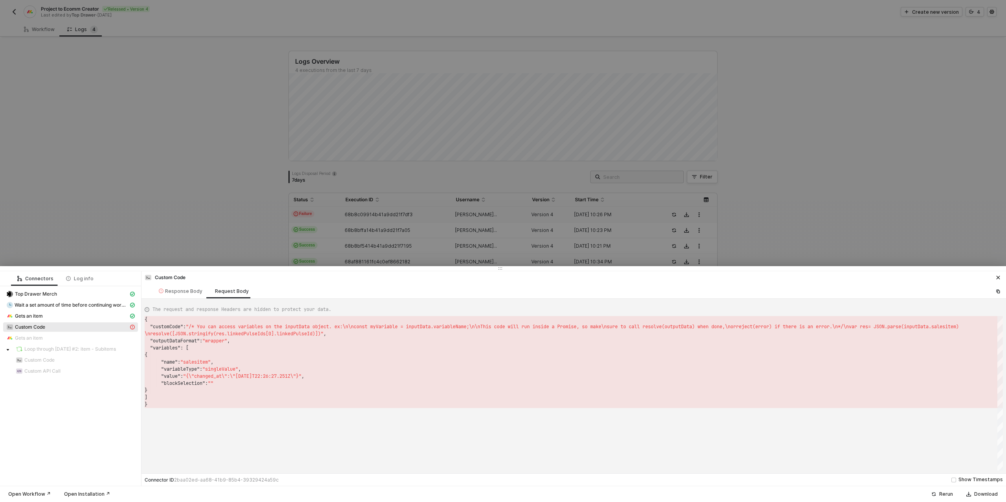
click at [253, 216] on div at bounding box center [503, 251] width 1006 height 502
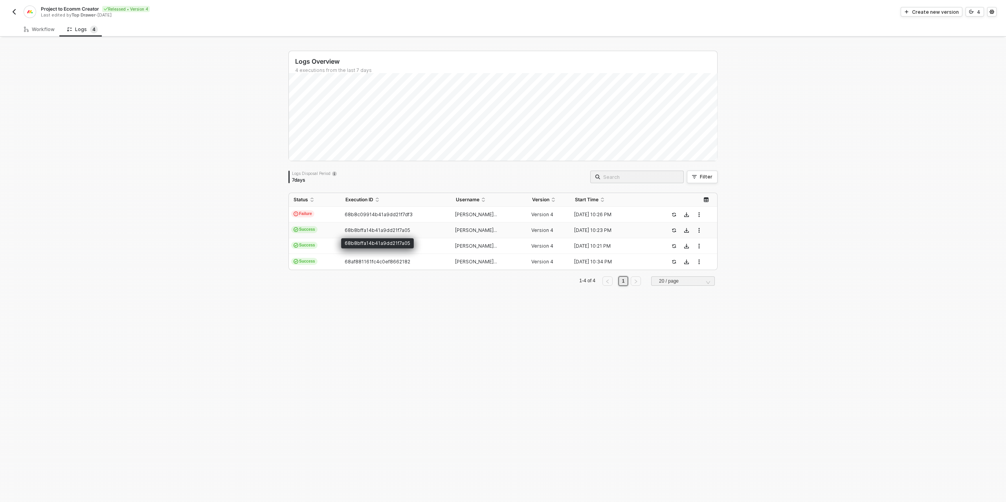
click at [359, 228] on span "68b8bffa14b41a9dd21f7a05" at bounding box center [377, 230] width 66 height 6
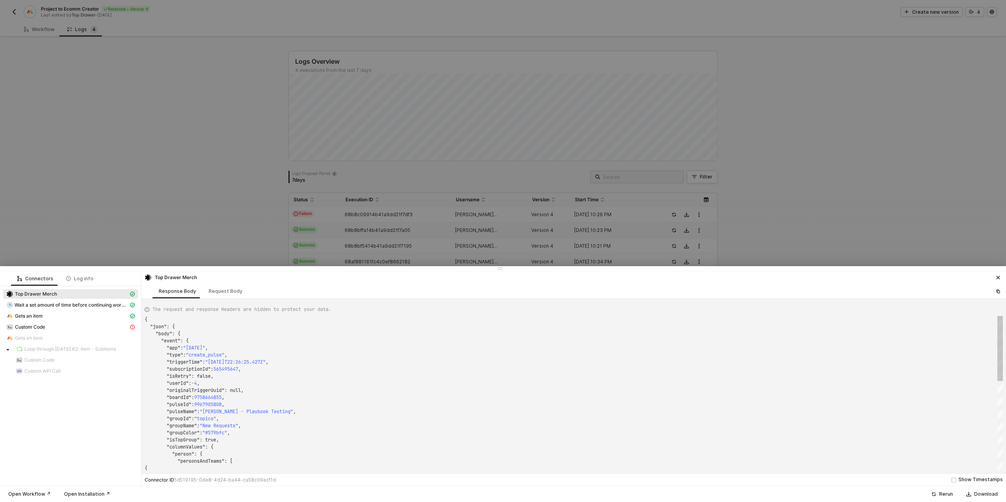
scroll to position [71, 0]
click at [34, 324] on span "Custom Code" at bounding box center [30, 327] width 30 height 6
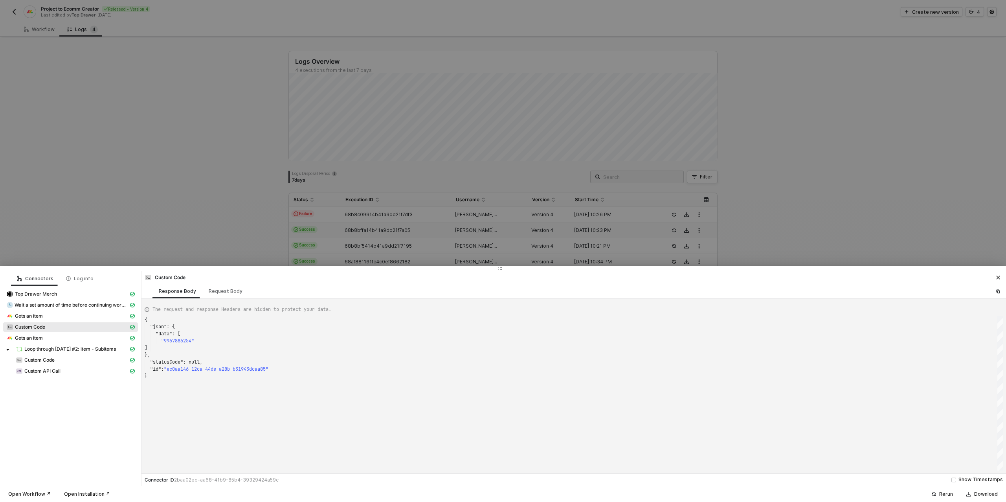
scroll to position [57, 0]
click at [230, 289] on div "Request Body" at bounding box center [226, 291] width 34 height 6
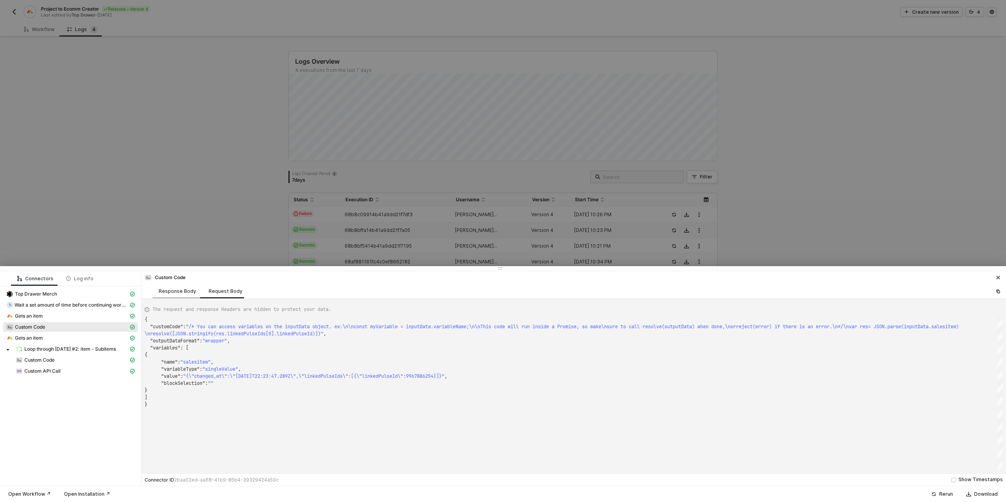
click at [175, 291] on div "Response Body" at bounding box center [177, 291] width 37 height 6
type textarea "{ "json": { "data": [ "9967886254" ] }, "statusCode": null, "id": "ec0aa146-12c…"
